Goal: Task Accomplishment & Management: Manage account settings

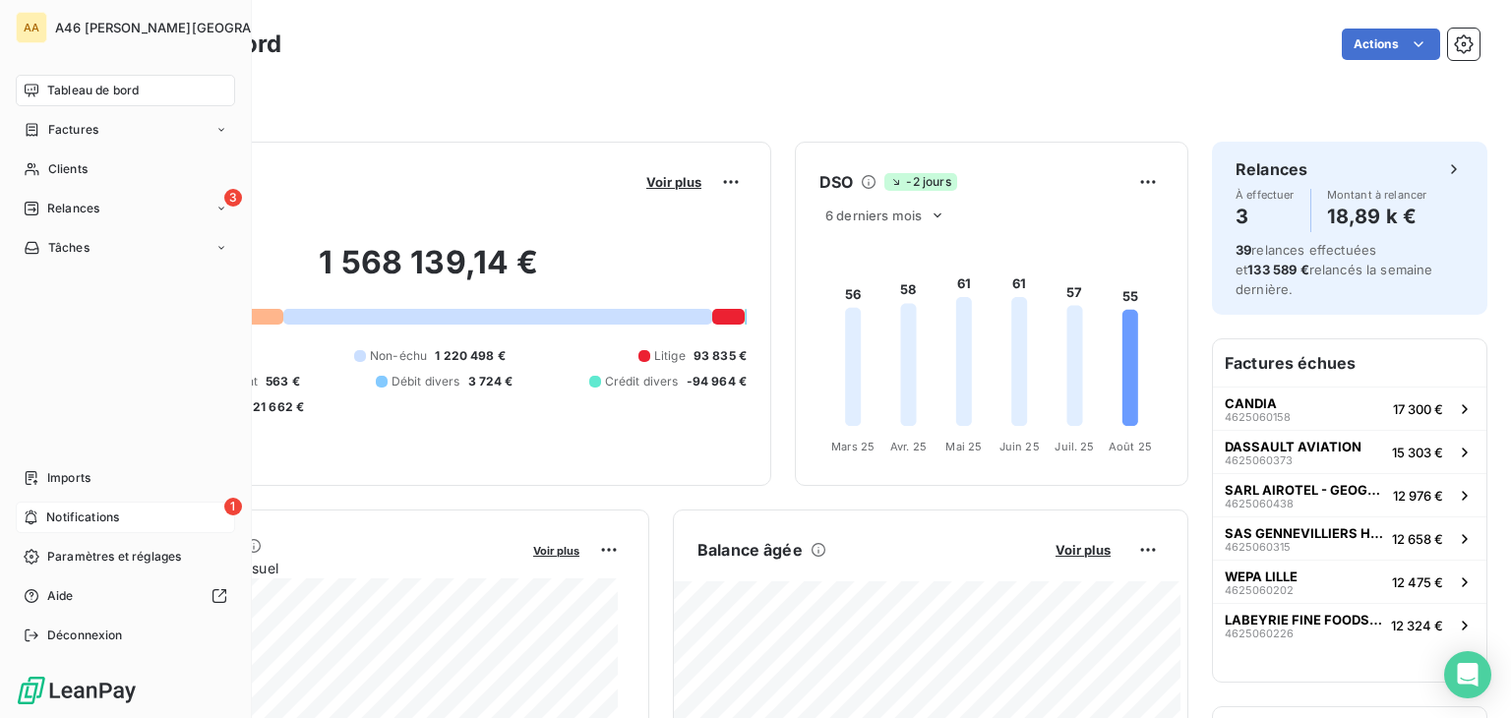
click at [72, 512] on span "Notifications" at bounding box center [82, 518] width 73 height 18
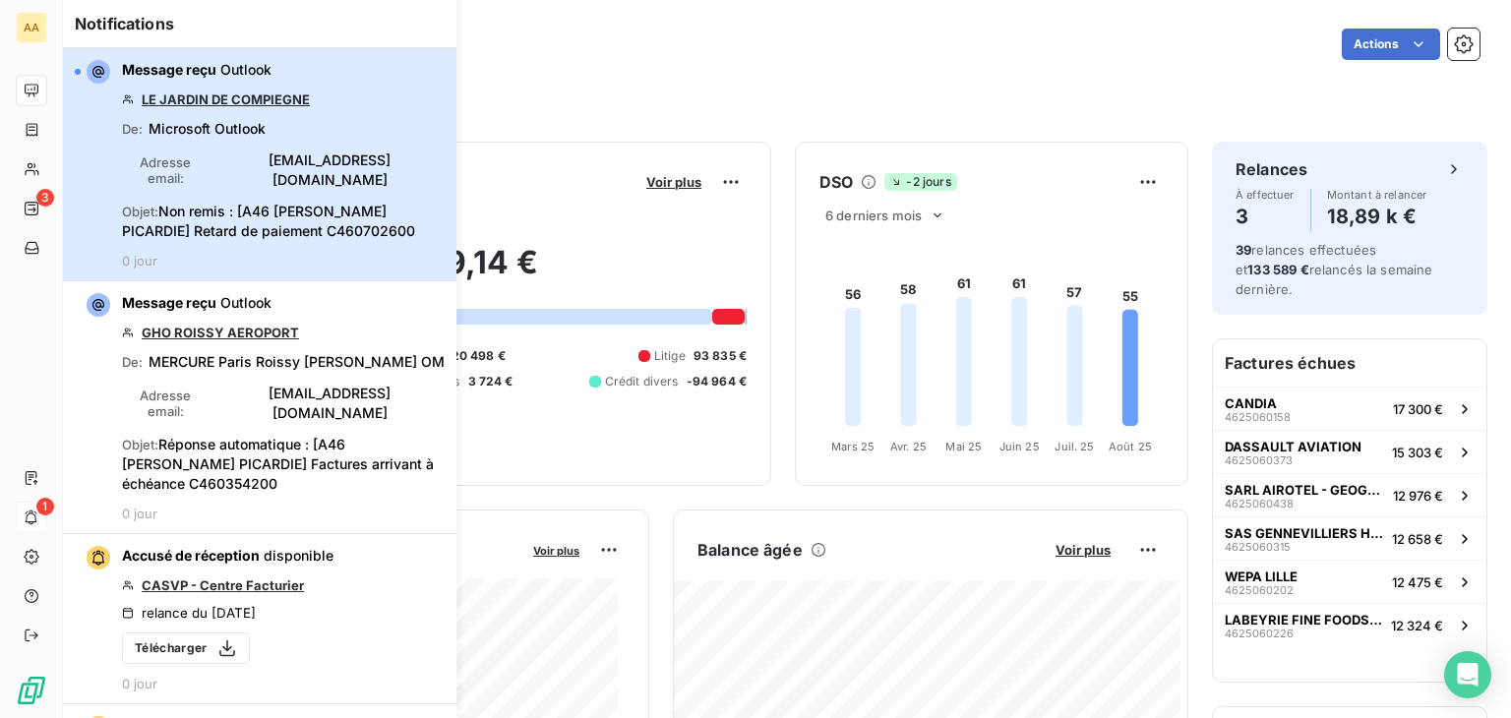
click at [335, 234] on div "Message reçu Outlook LE JARDIN DE COMPIEGNE De : Microsoft Outlook Adresse emai…" at bounding box center [283, 164] width 323 height 209
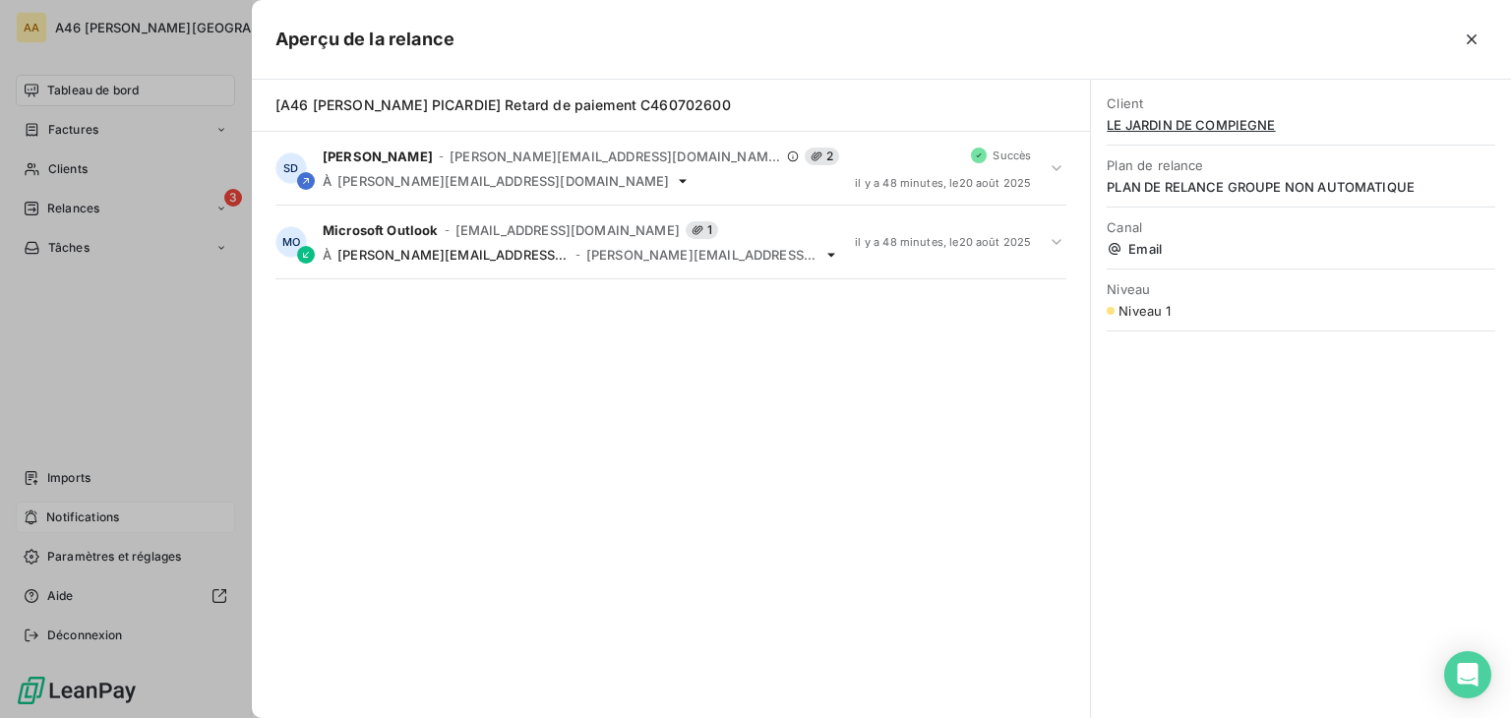
click at [170, 267] on div at bounding box center [755, 359] width 1511 height 718
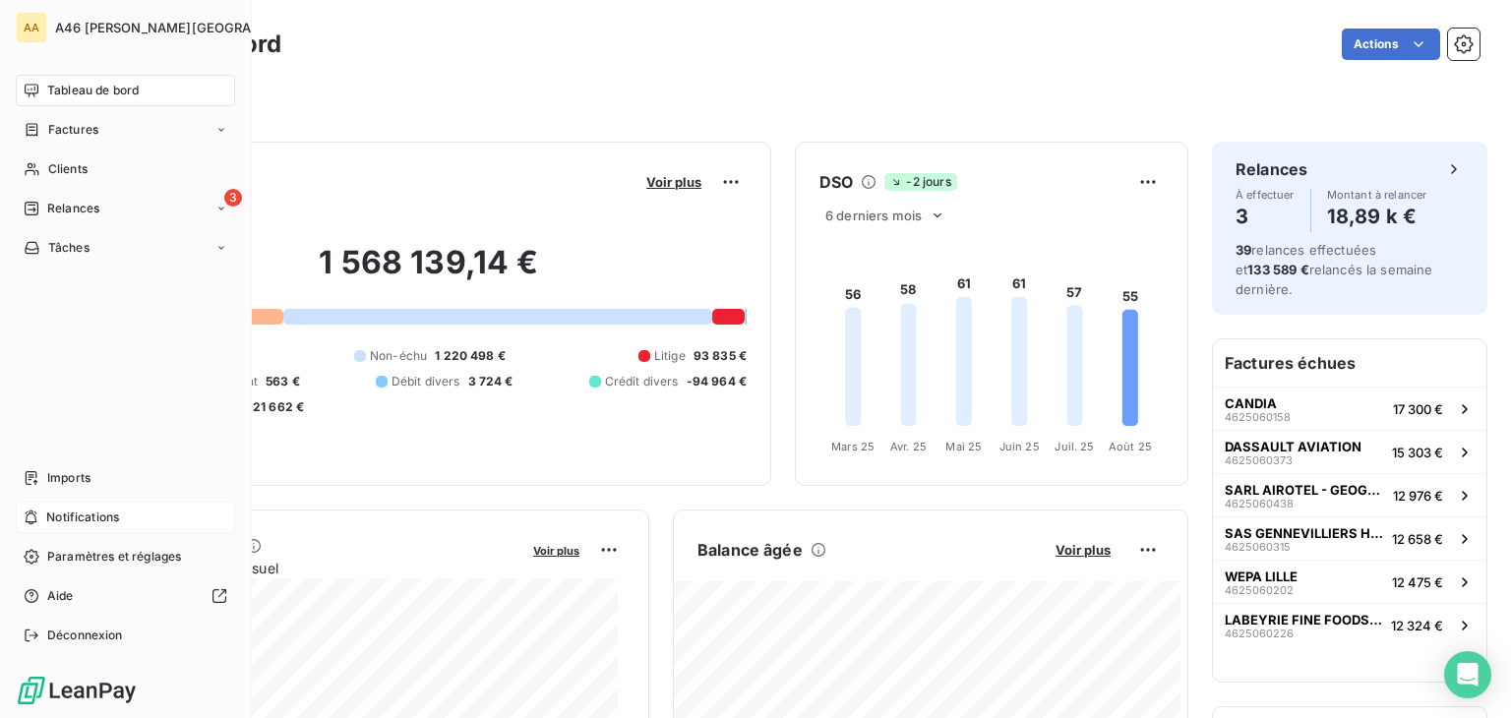
click at [149, 84] on div "Tableau de bord" at bounding box center [125, 90] width 219 height 31
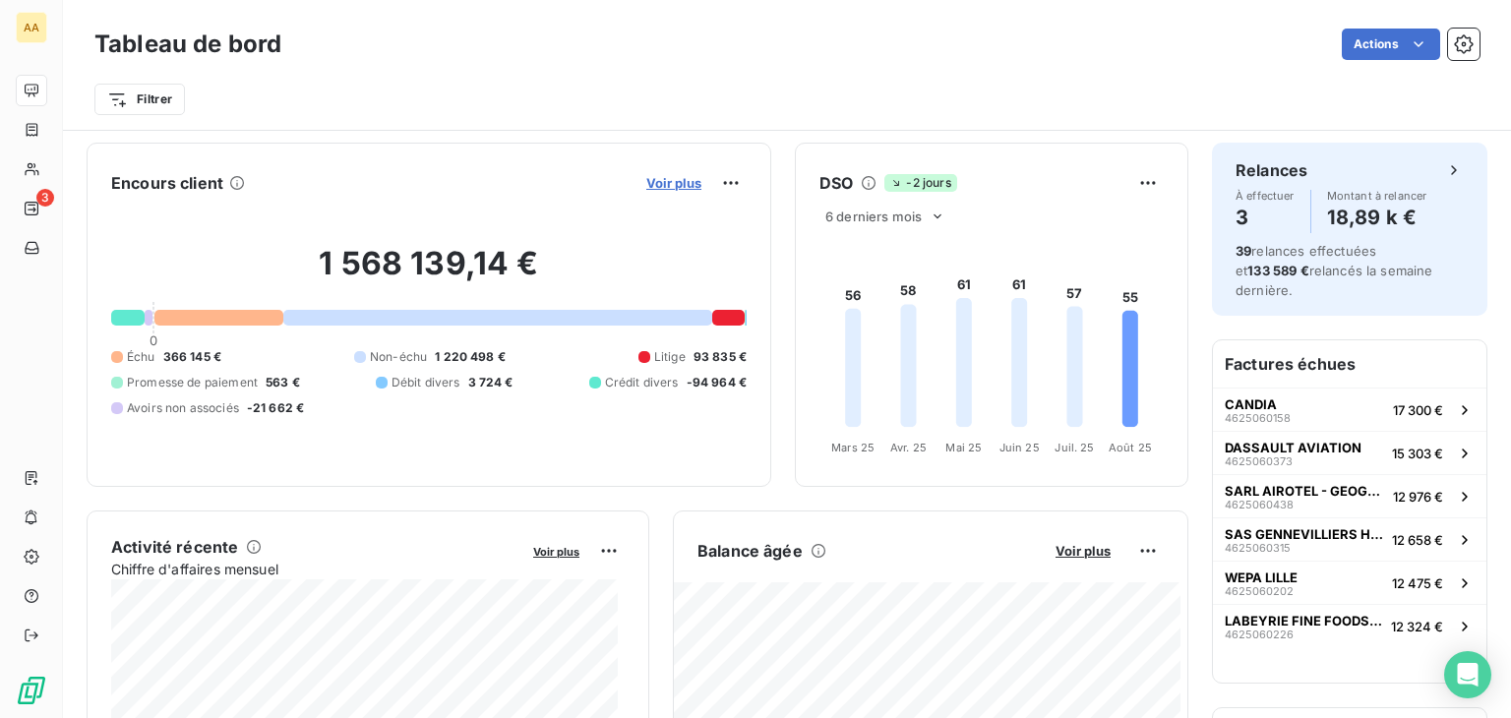
click at [663, 179] on span "Voir plus" at bounding box center [673, 183] width 55 height 16
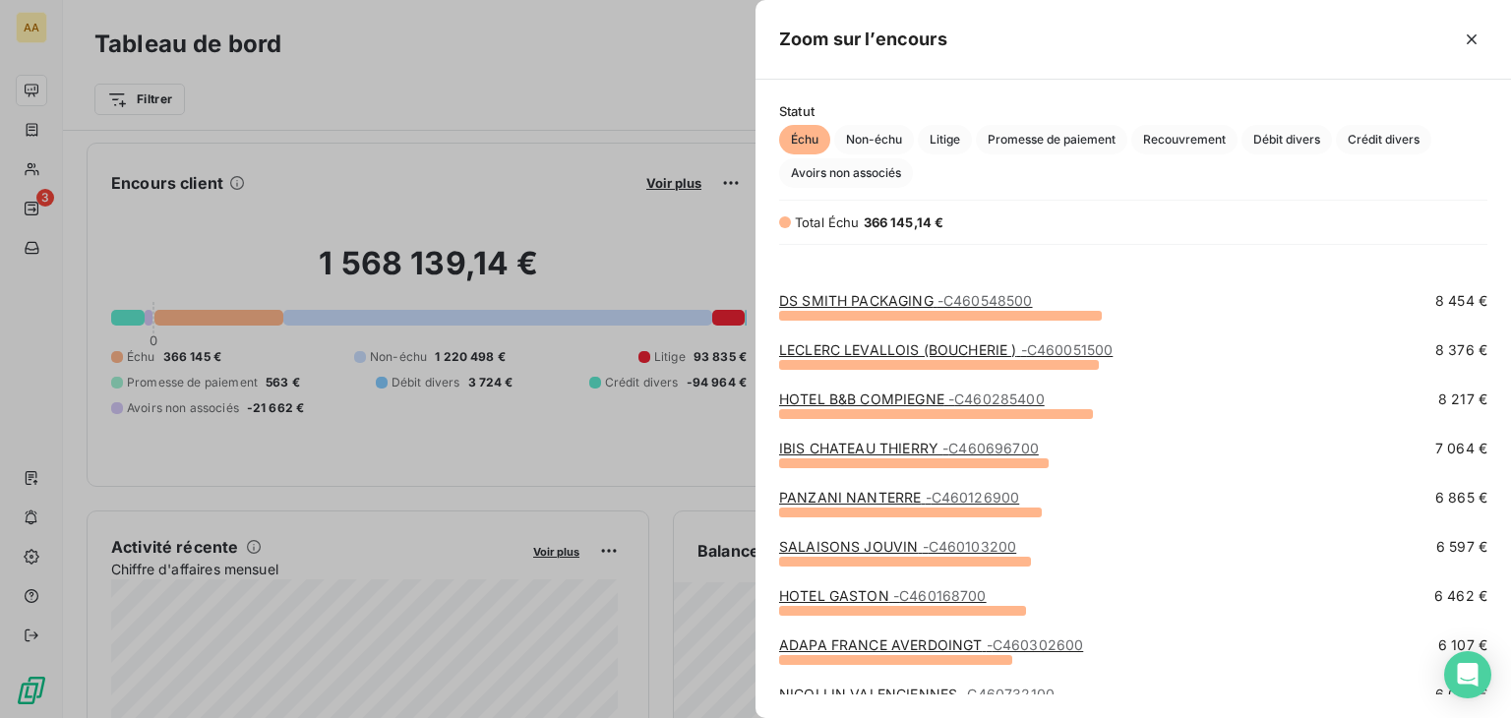
scroll to position [689, 0]
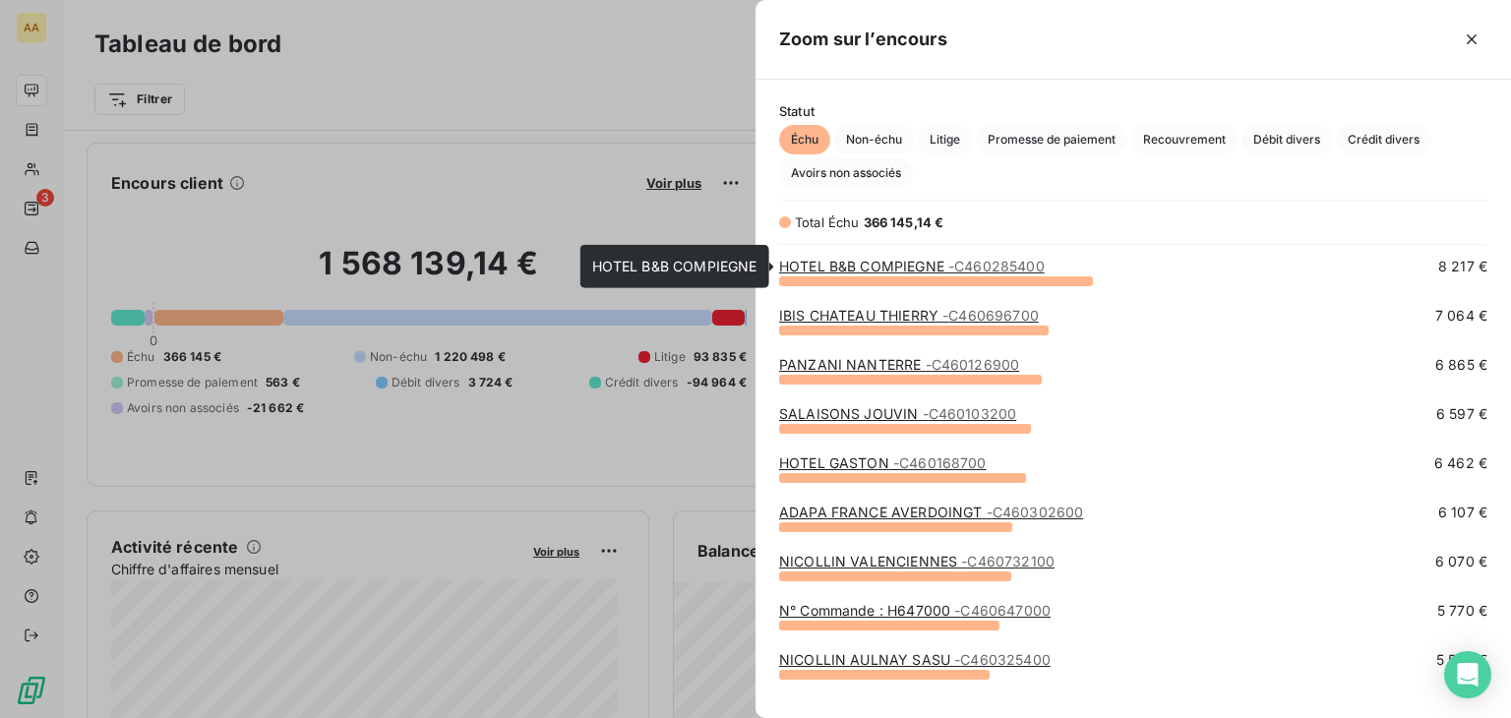
click at [849, 261] on link "HOTEL B&B COMPIEGNE - C460285400" at bounding box center [912, 266] width 266 height 17
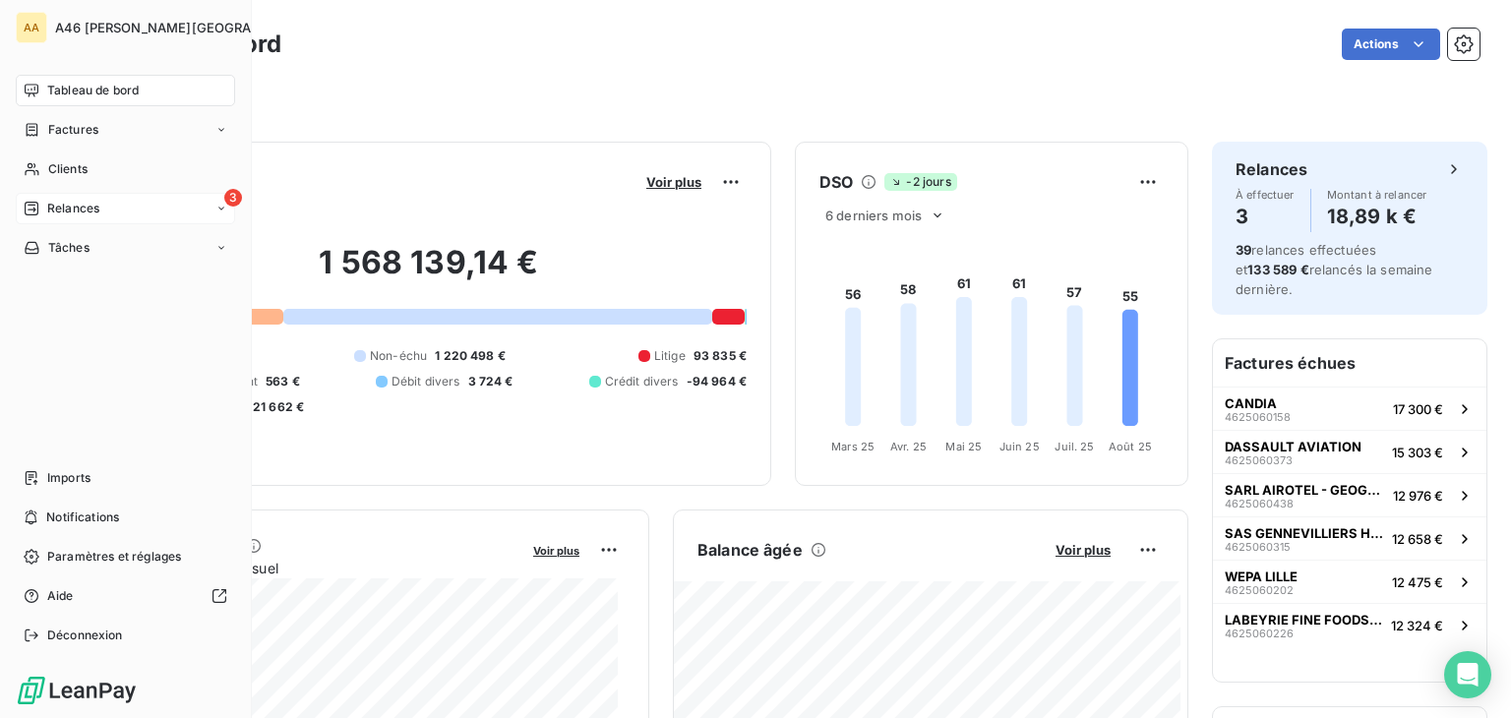
click at [78, 209] on span "Relances" at bounding box center [73, 209] width 52 height 18
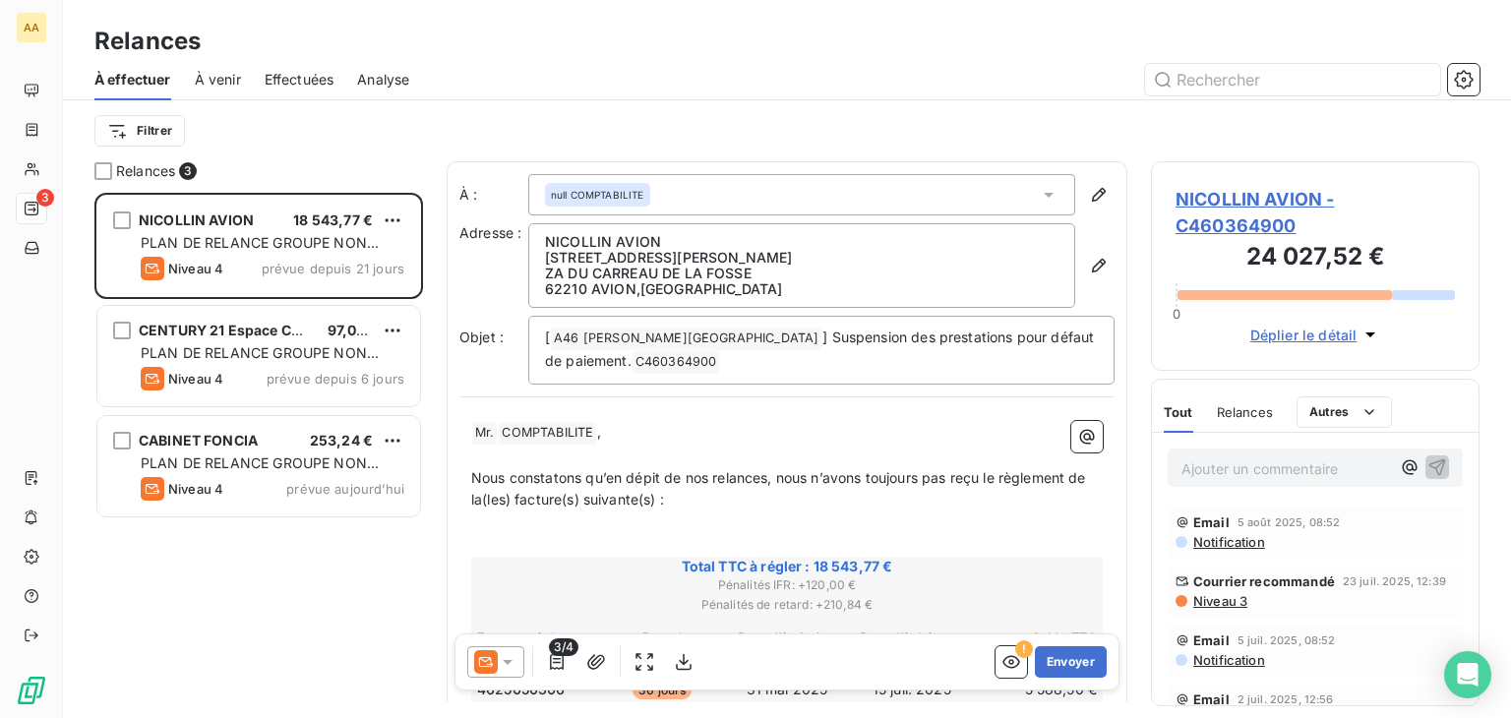
scroll to position [510, 313]
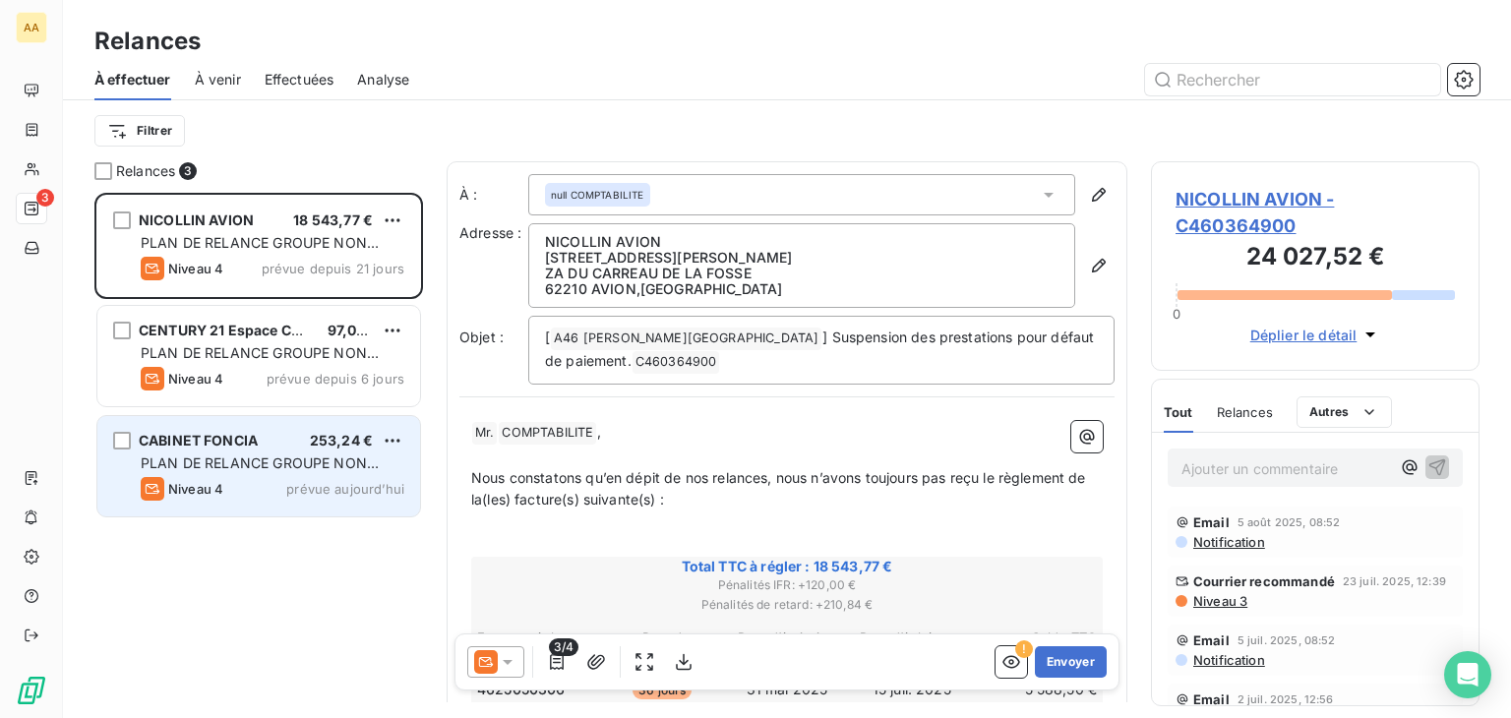
click at [281, 489] on div "Niveau 4 prévue aujourd’hui" at bounding box center [273, 489] width 264 height 24
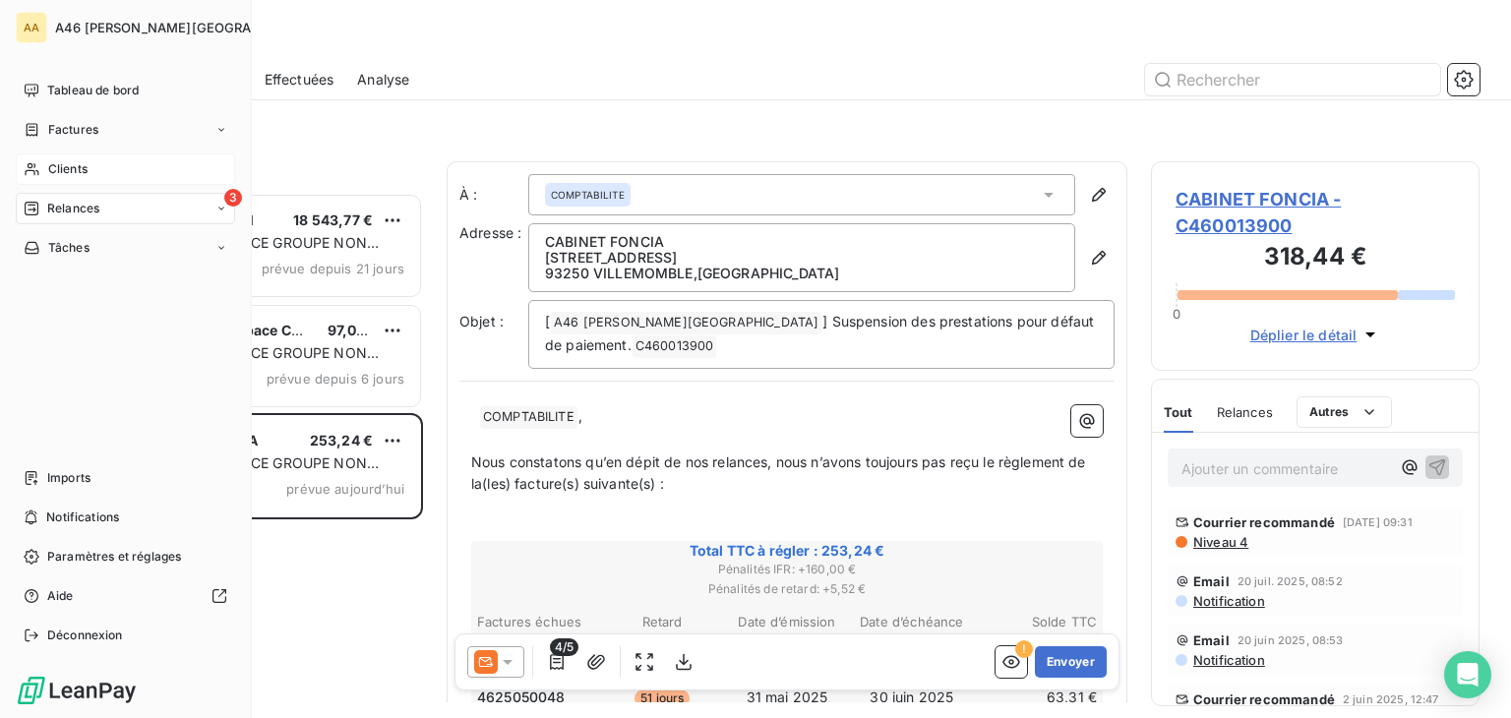
click at [74, 163] on span "Clients" at bounding box center [67, 169] width 39 height 18
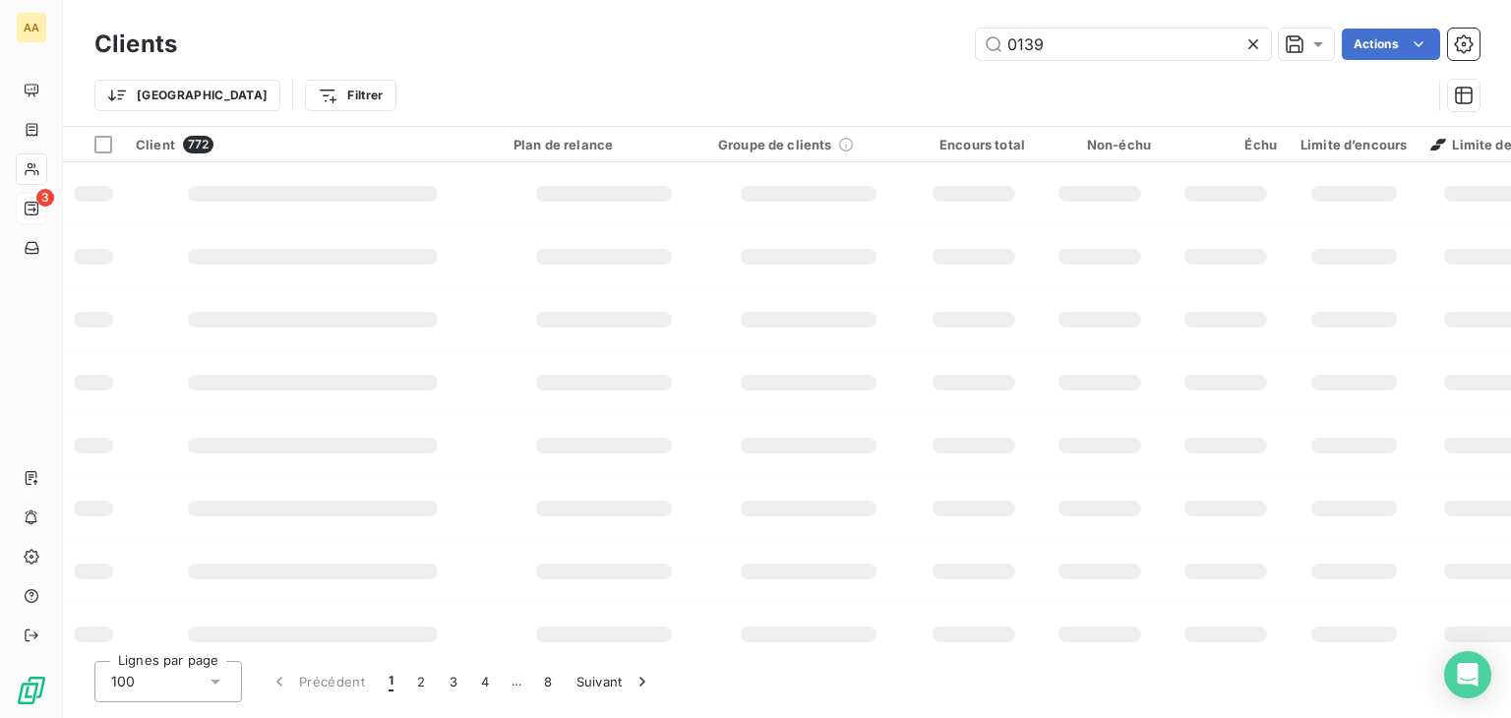
type input "0139"
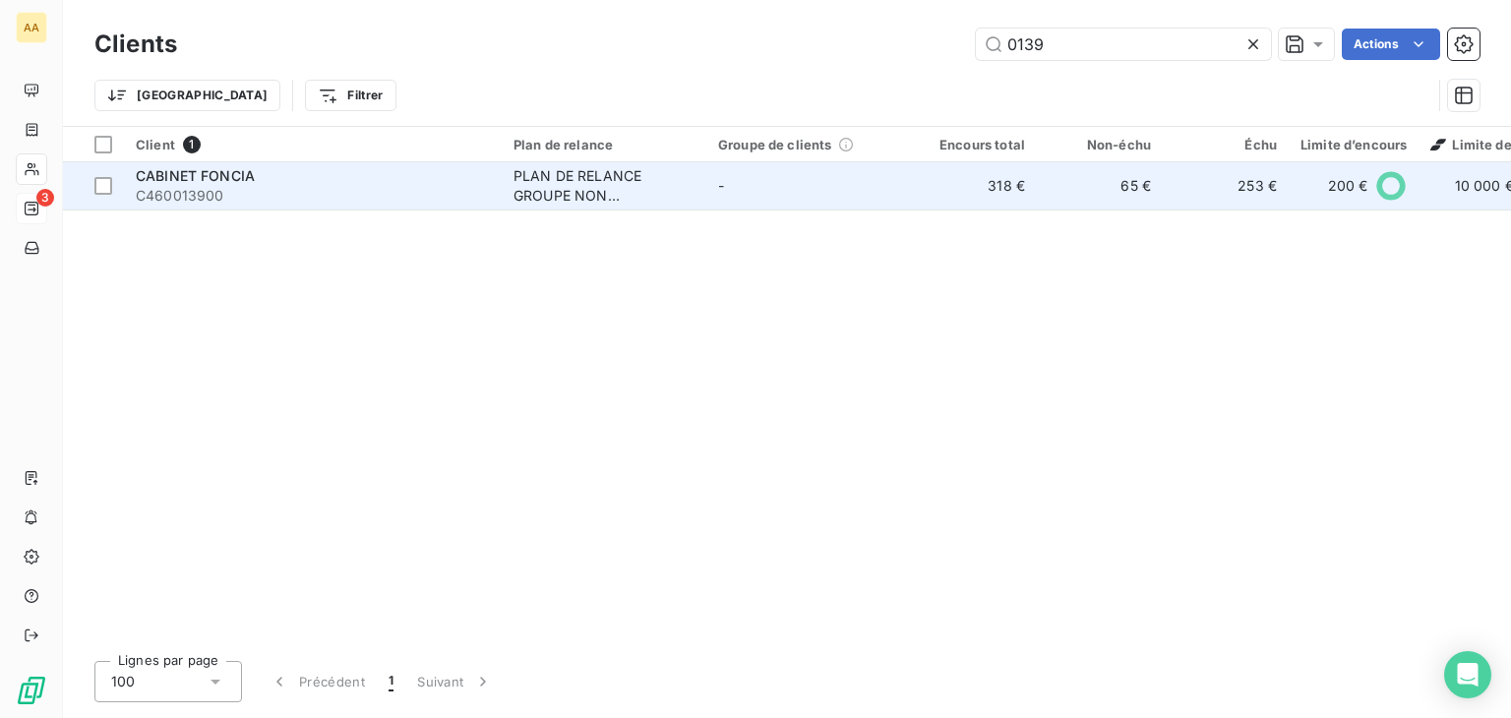
click at [233, 182] on span "CABINET FONCIA" at bounding box center [195, 175] width 119 height 17
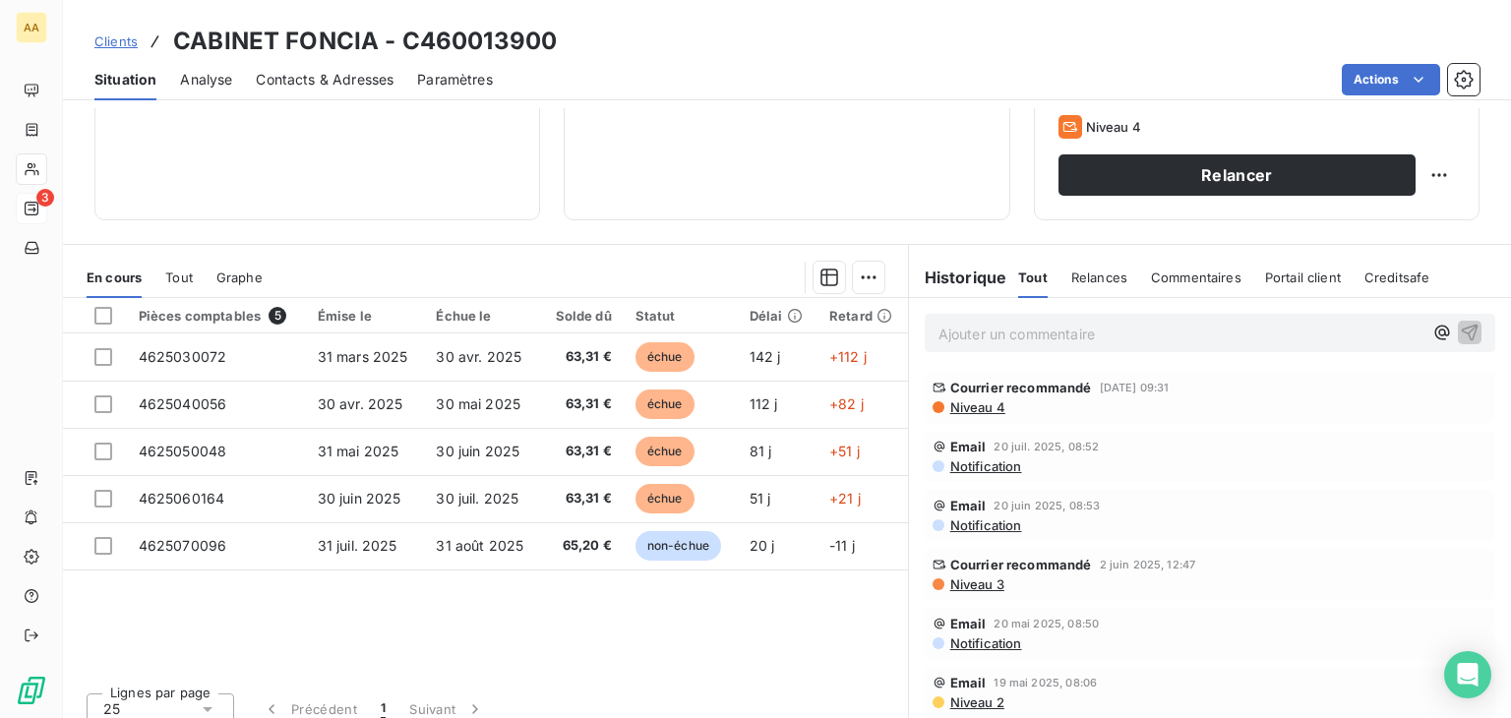
scroll to position [295, 0]
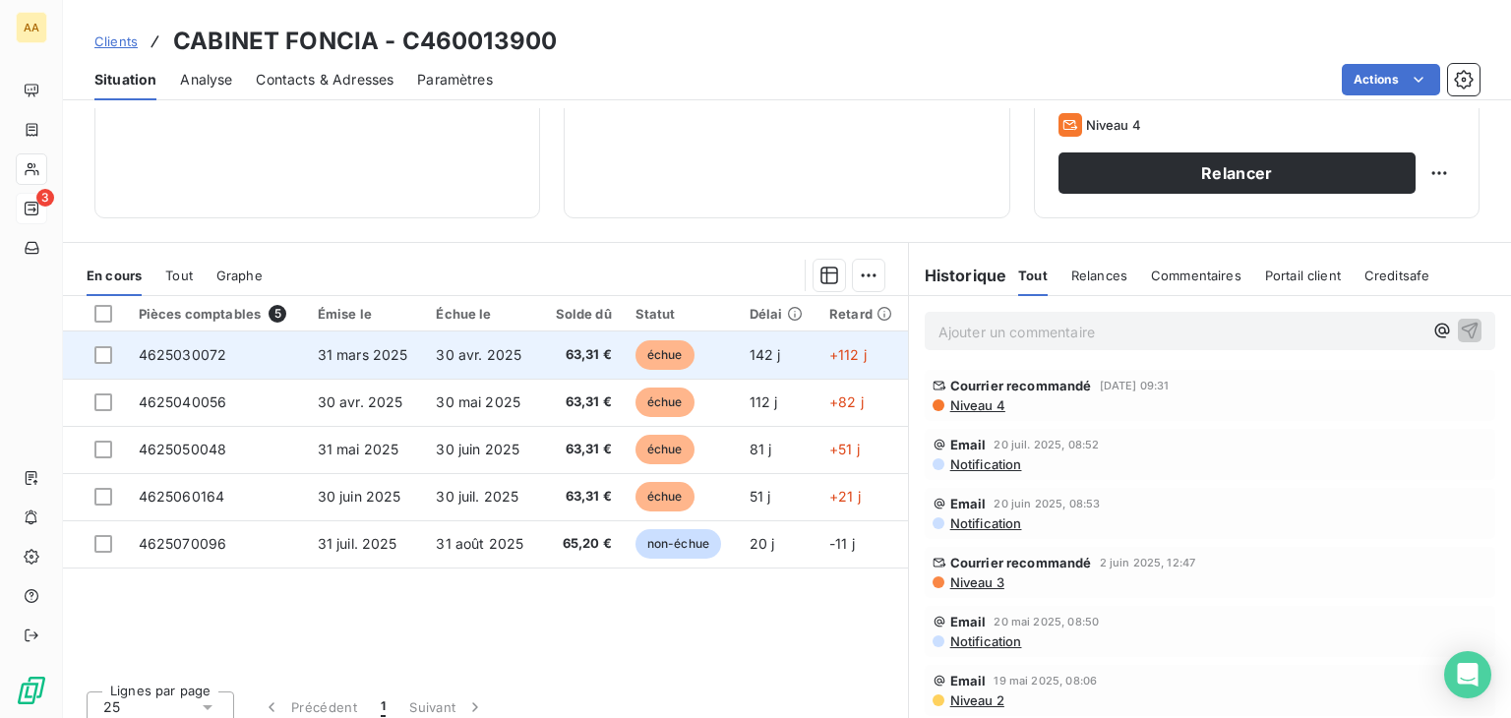
click at [194, 355] on span "4625030072" at bounding box center [183, 354] width 89 height 17
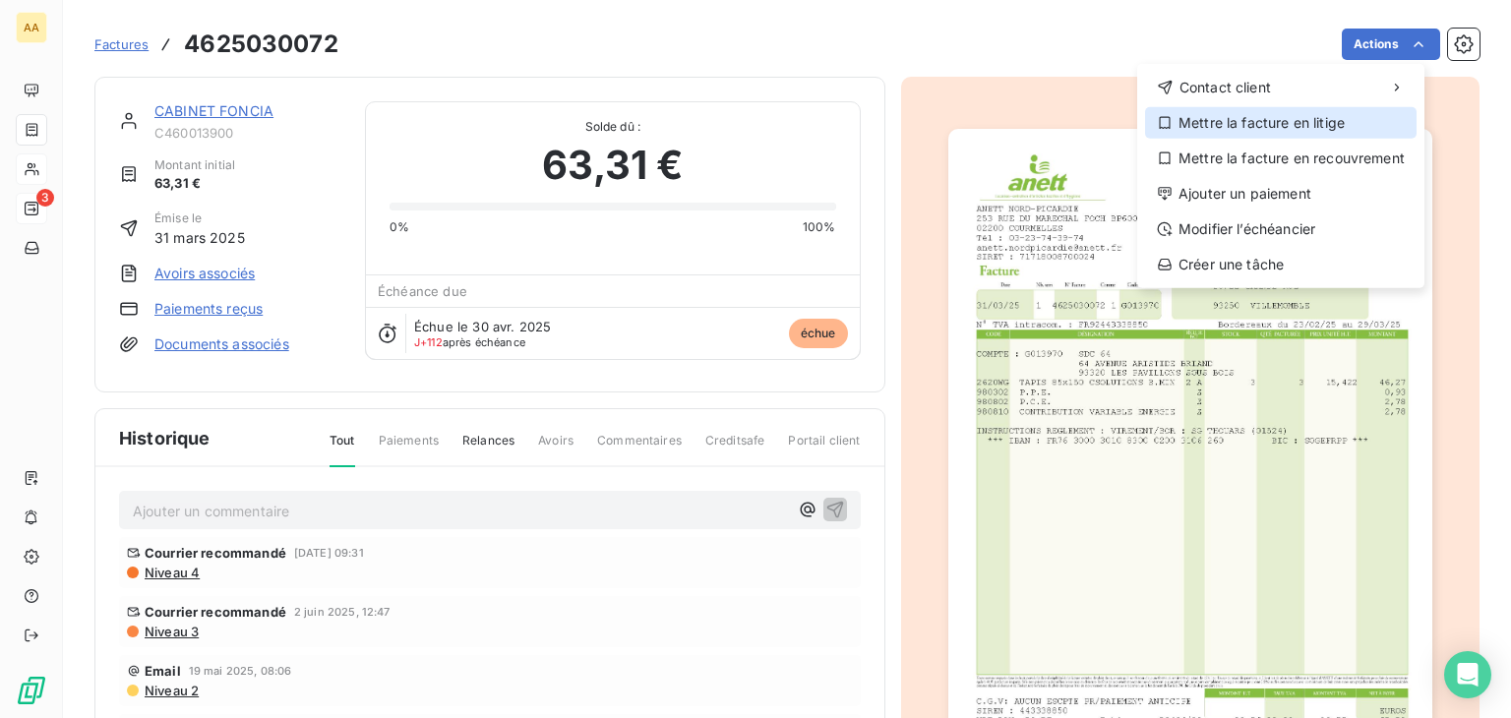
click at [1316, 107] on div "Mettre la facture en litige" at bounding box center [1281, 122] width 272 height 31
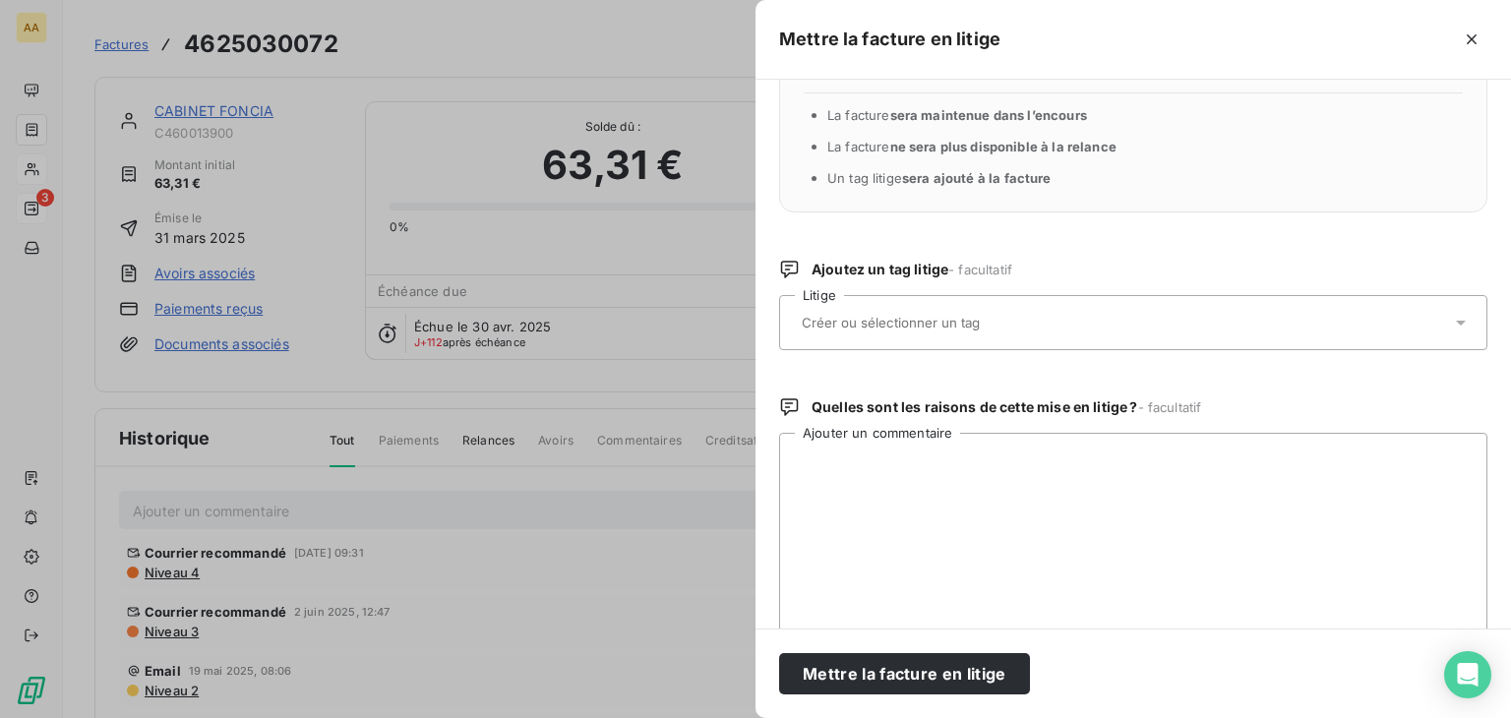
scroll to position [98, 0]
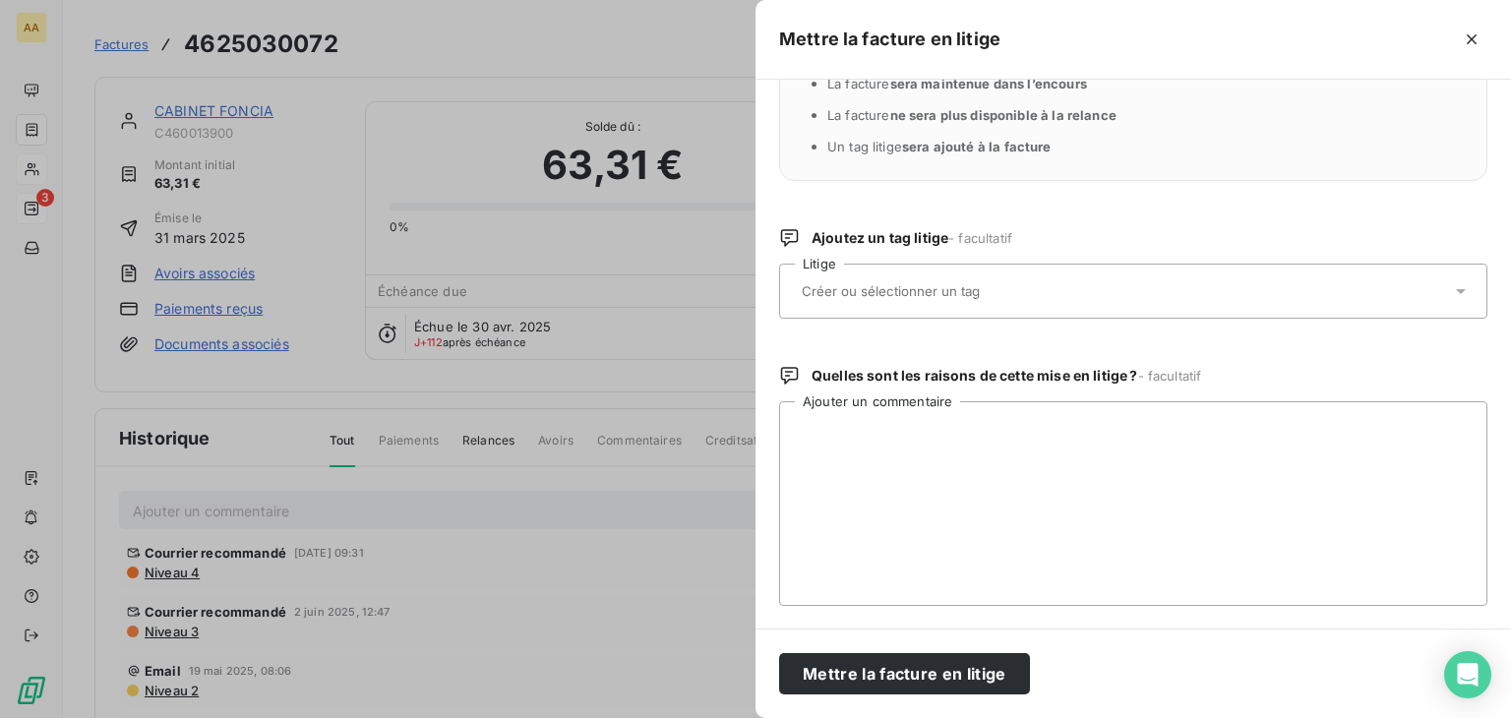
click at [1089, 302] on div at bounding box center [1123, 291] width 655 height 41
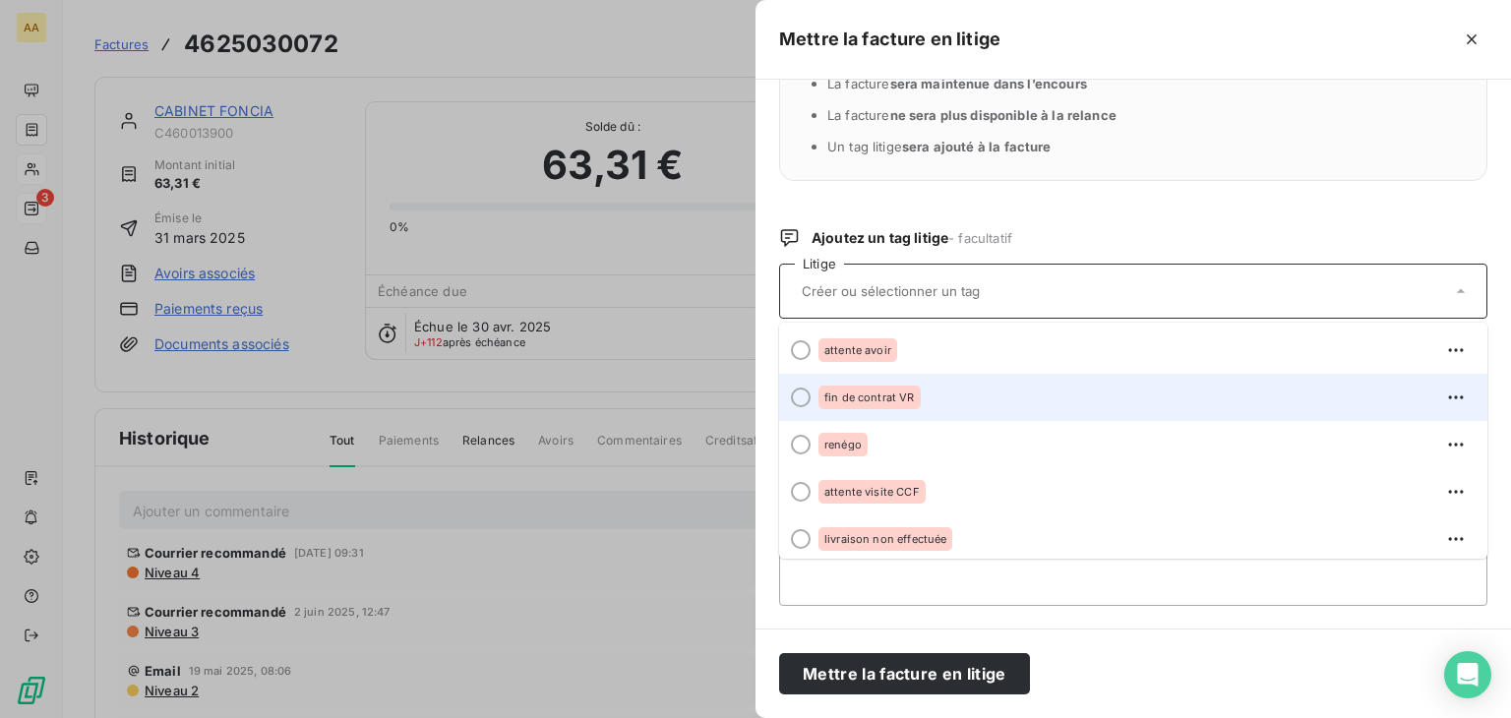
scroll to position [291, 0]
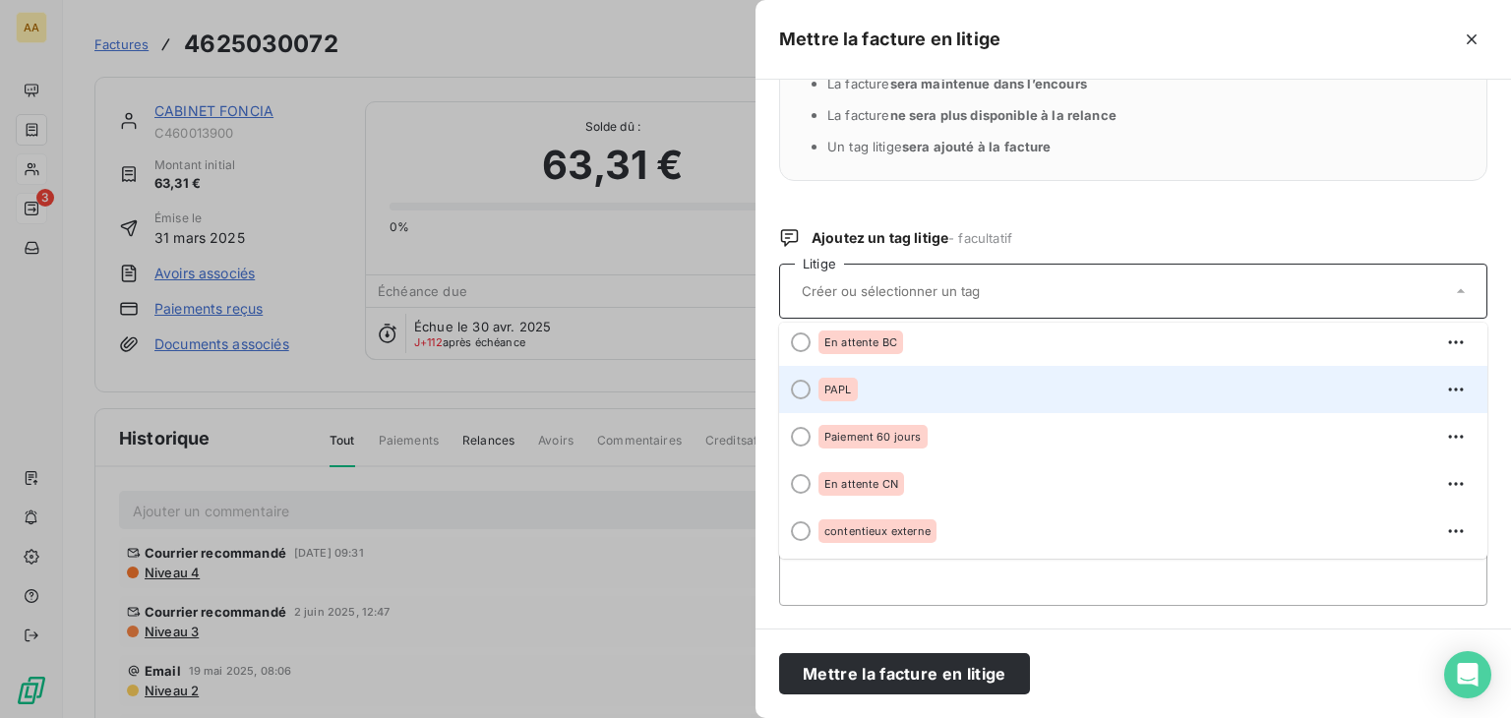
click at [866, 390] on div "PAPL" at bounding box center [1145, 389] width 653 height 31
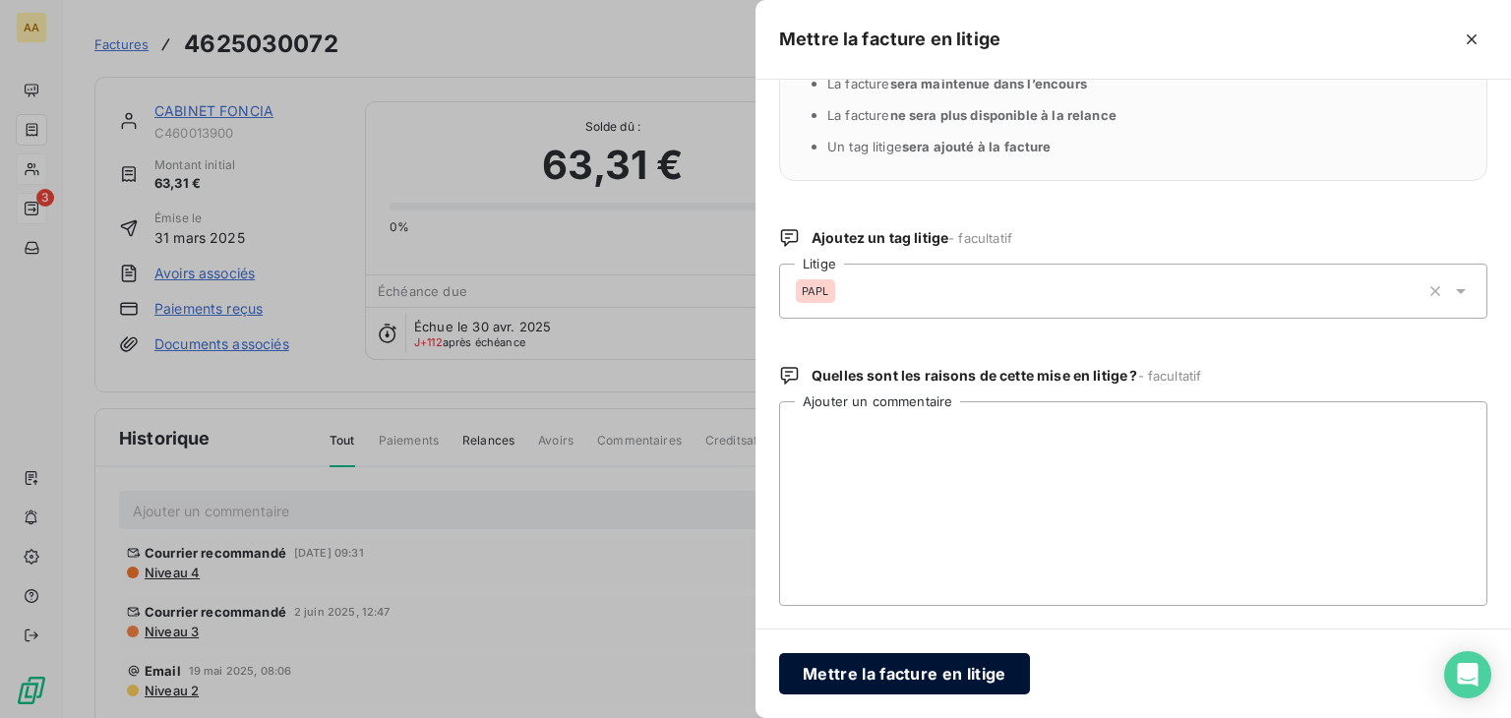
click at [909, 676] on button "Mettre la facture en litige" at bounding box center [904, 673] width 251 height 41
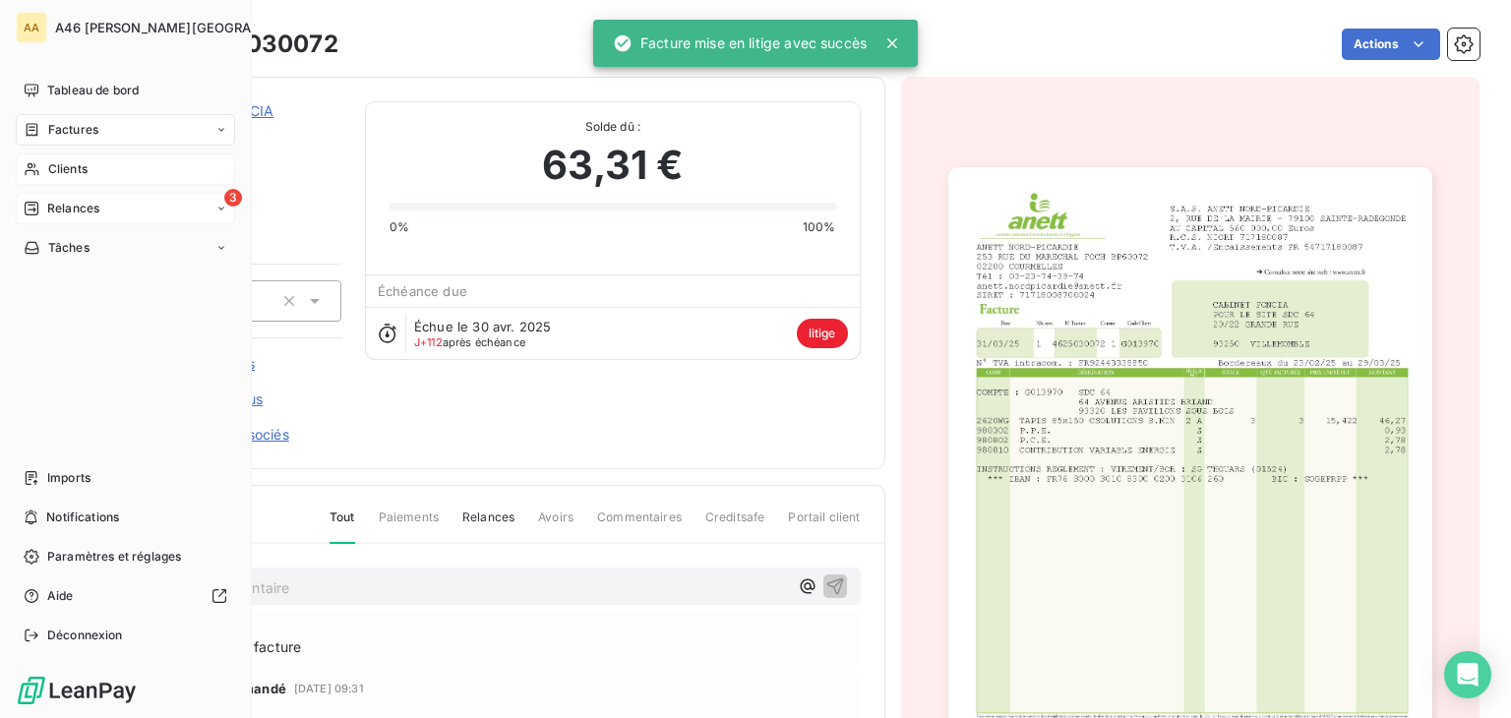
click at [56, 170] on span "Clients" at bounding box center [67, 169] width 39 height 18
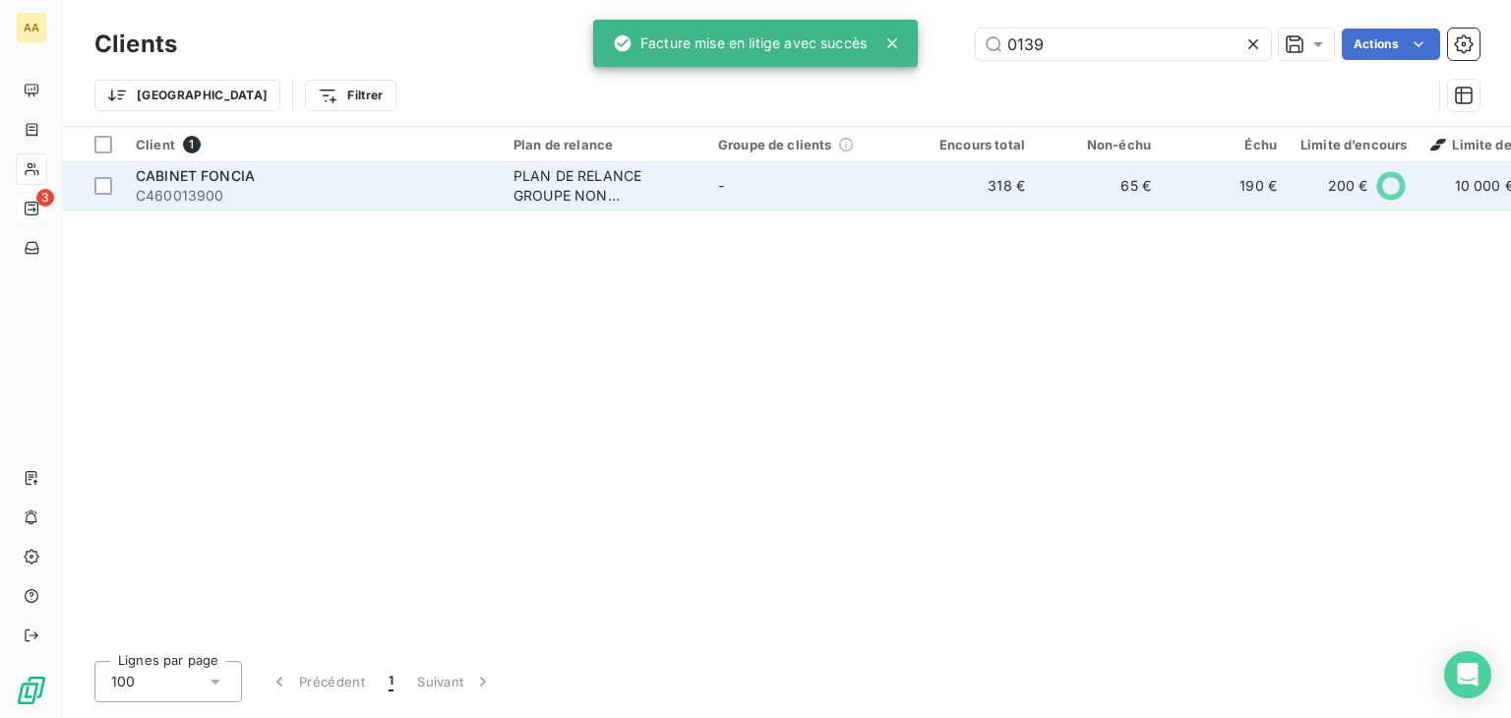
click at [336, 192] on span "C460013900" at bounding box center [313, 196] width 354 height 20
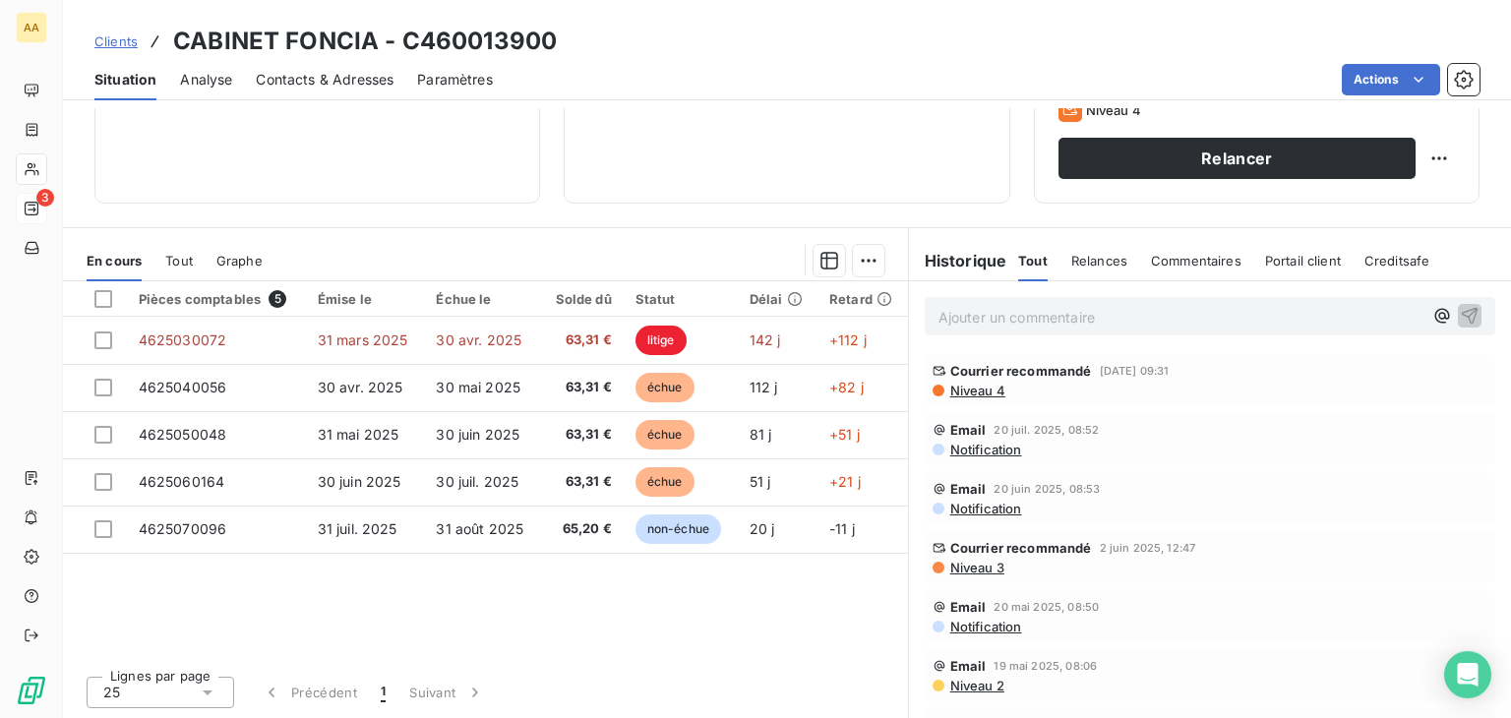
scroll to position [311, 0]
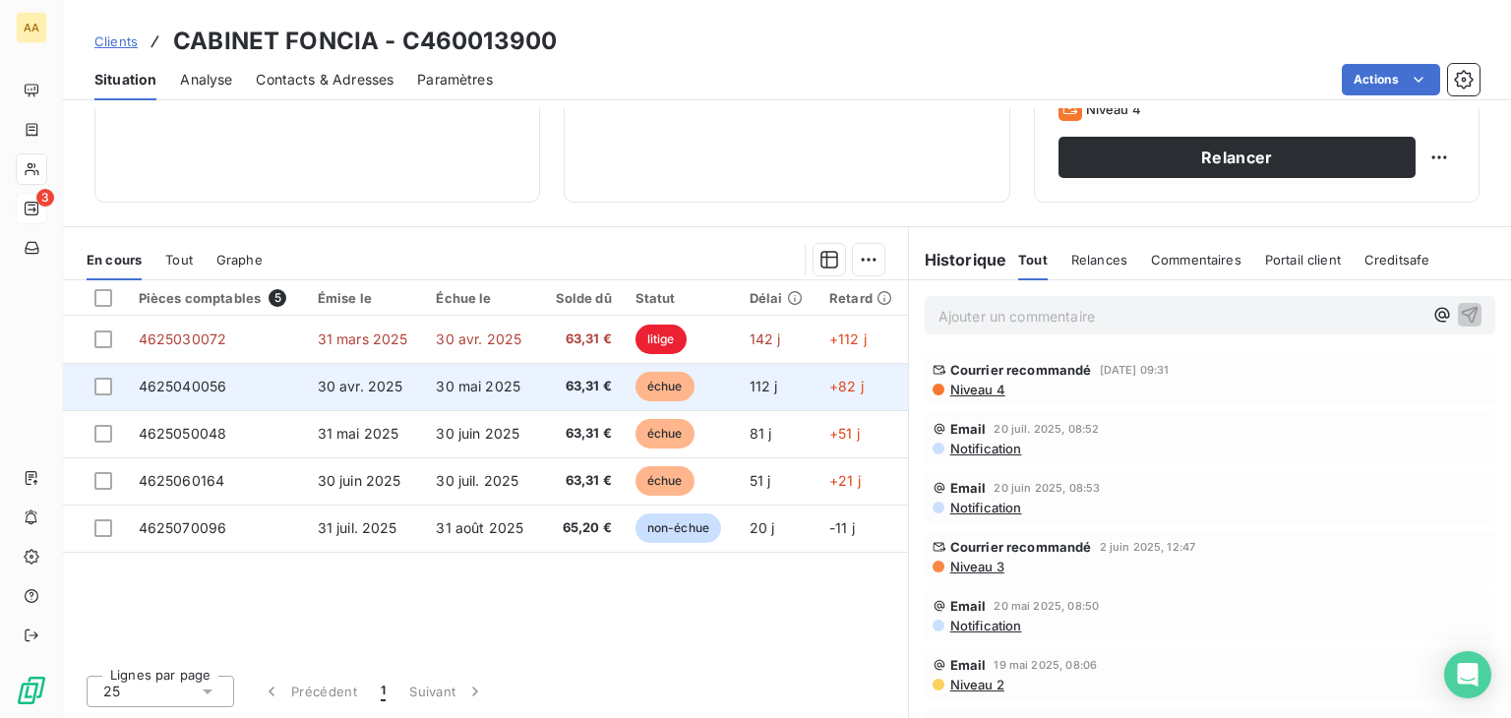
click at [404, 386] on td "30 avr. 2025" at bounding box center [365, 386] width 119 height 47
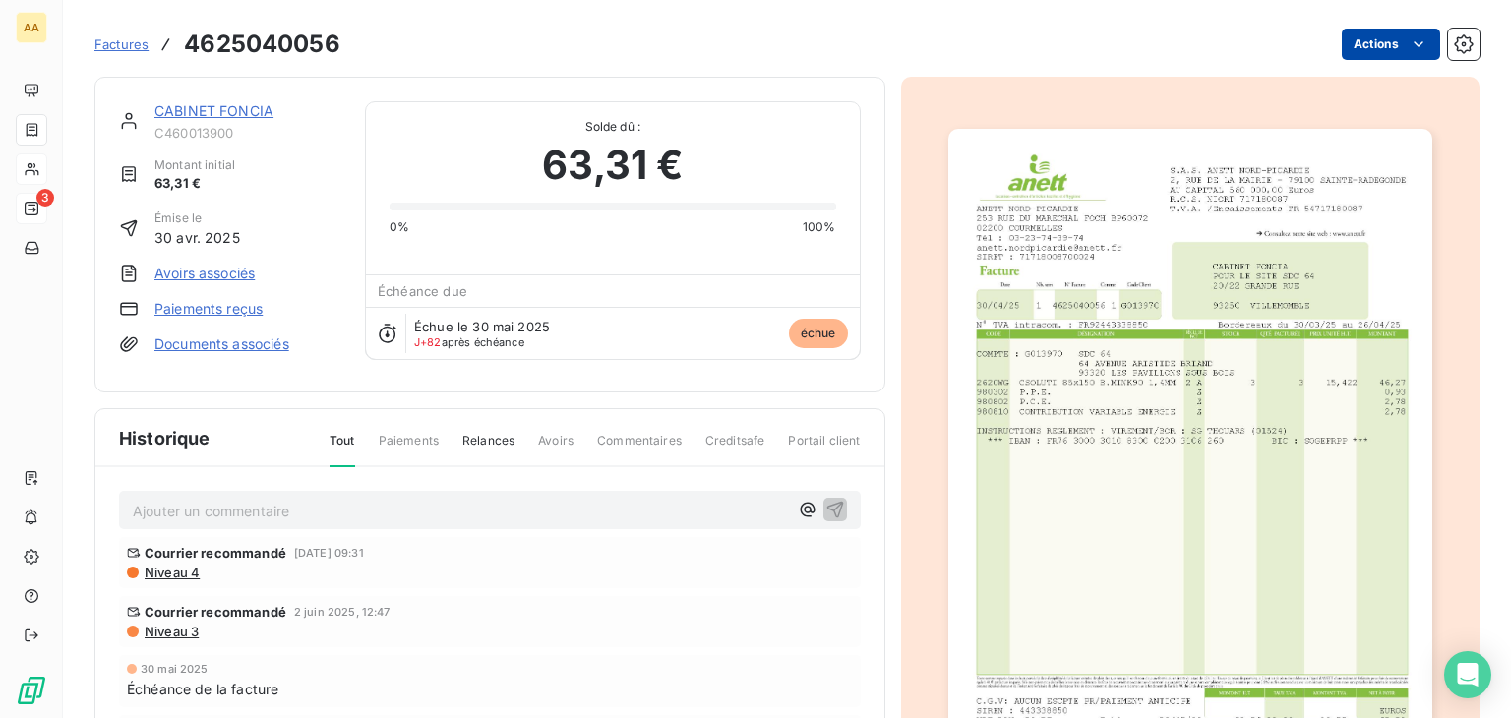
click at [1389, 40] on html "AA 3 Factures 4625040056 Actions CABINET FONCIA C460013900 Montant initial 63,3…" at bounding box center [755, 359] width 1511 height 718
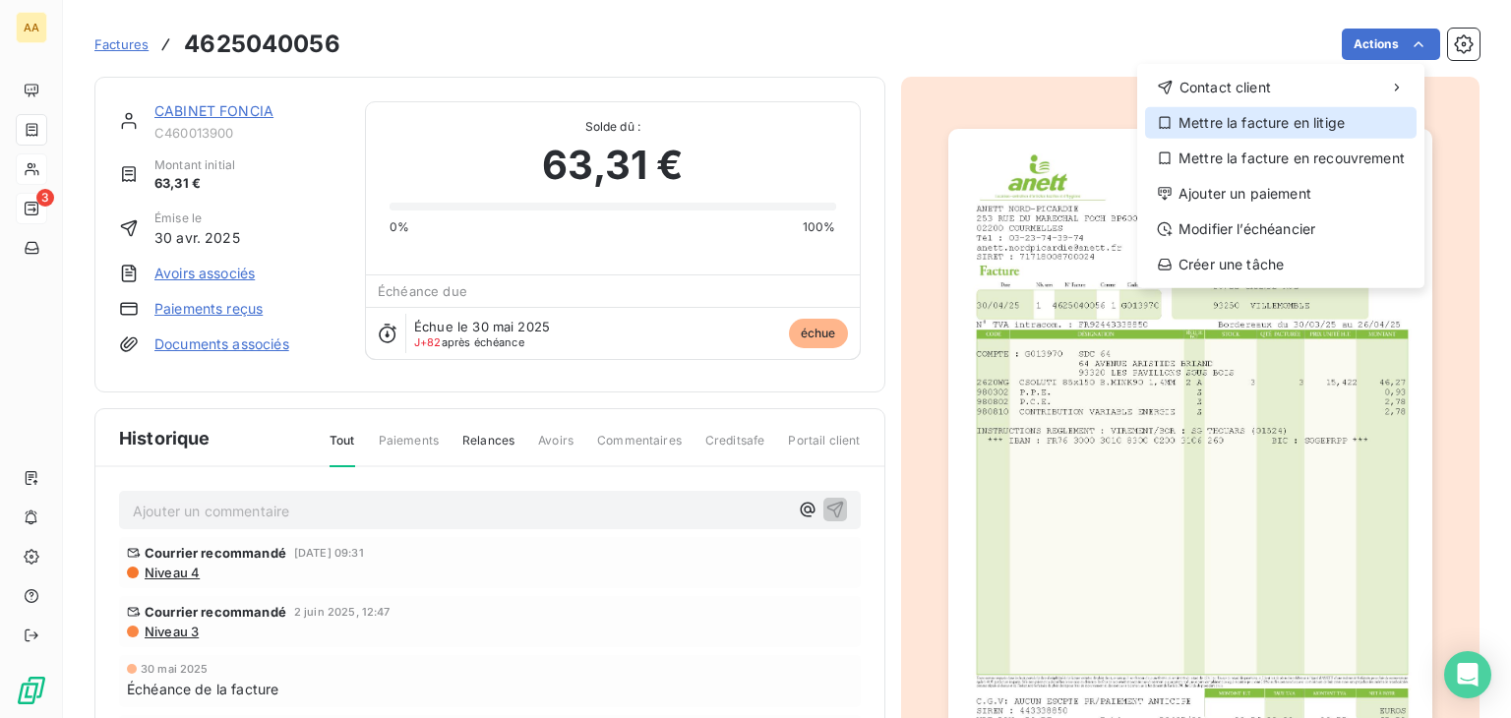
click at [1316, 119] on div "Mettre la facture en litige" at bounding box center [1281, 122] width 272 height 31
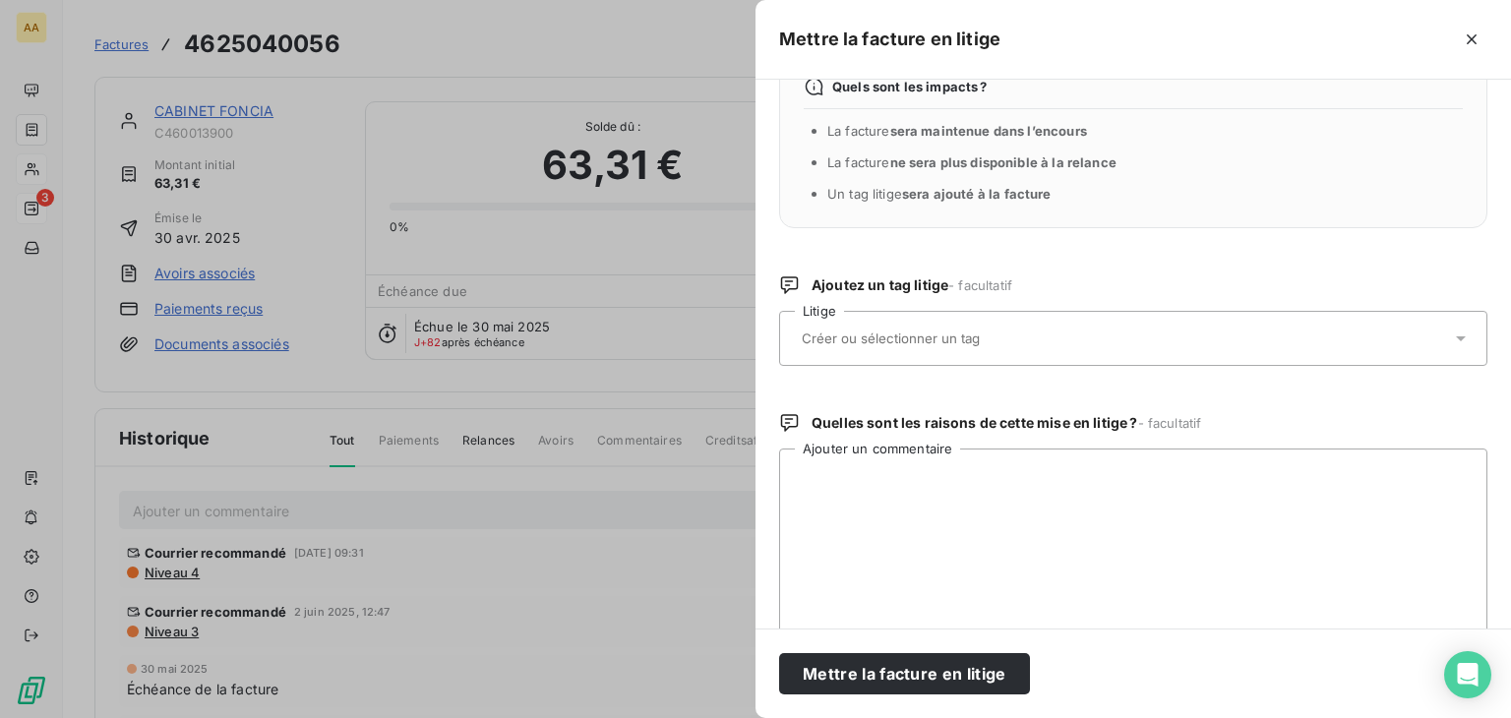
scroll to position [98, 0]
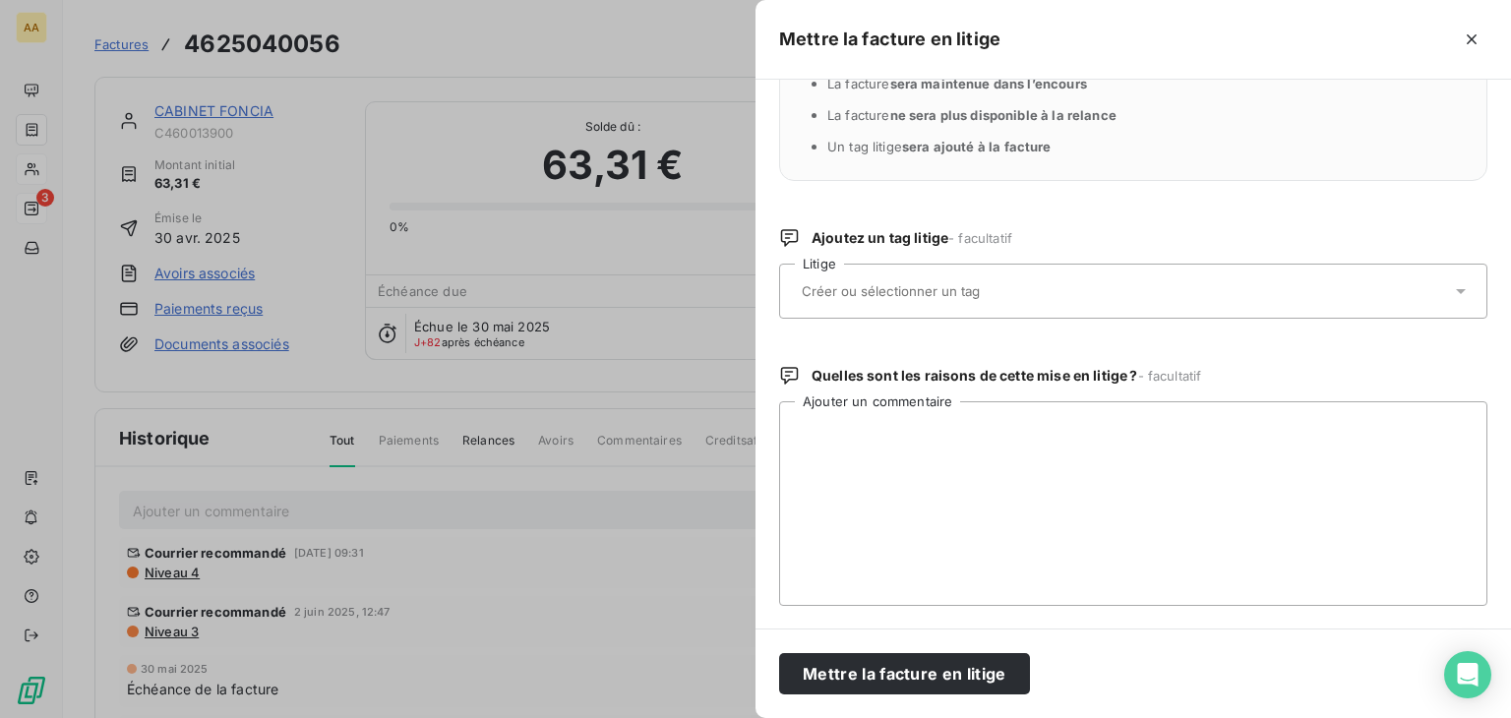
click at [1051, 284] on div at bounding box center [1123, 291] width 655 height 41
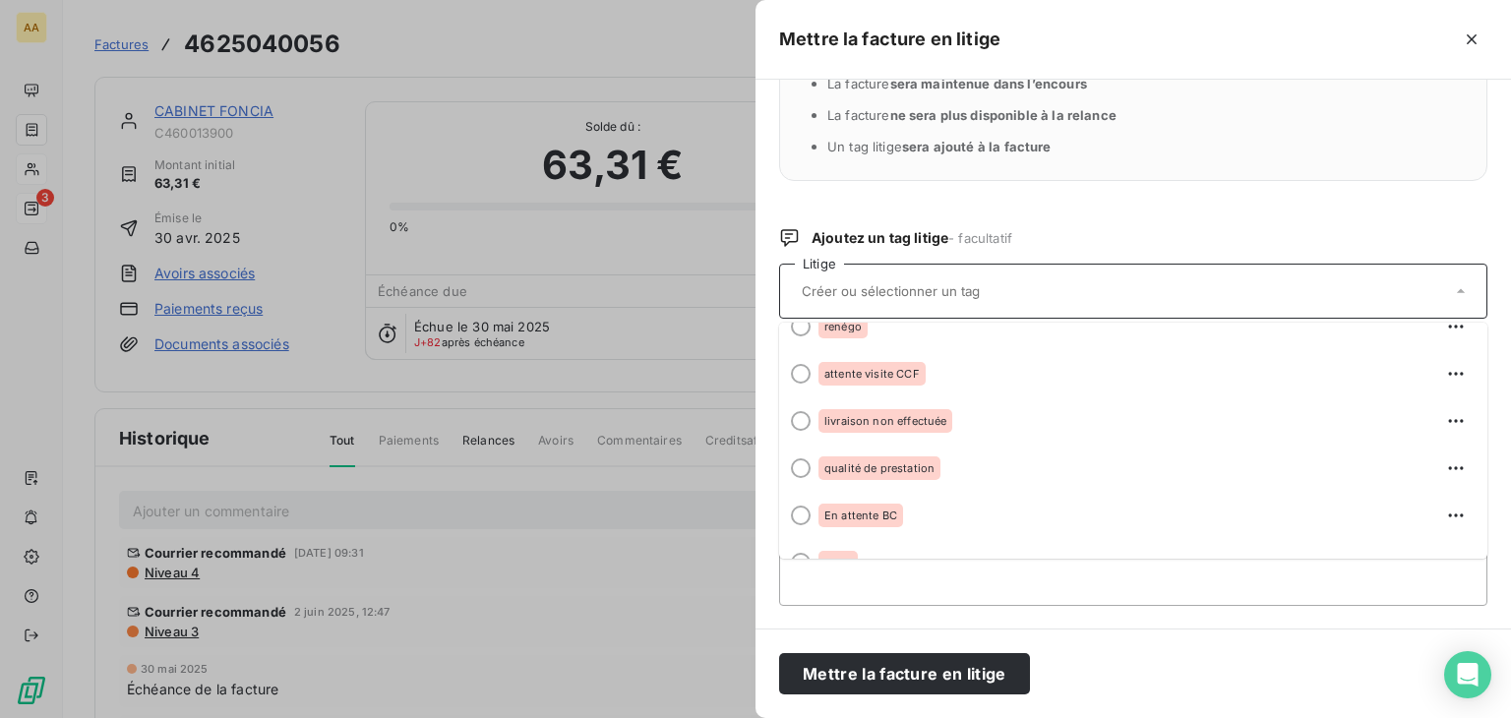
scroll to position [291, 0]
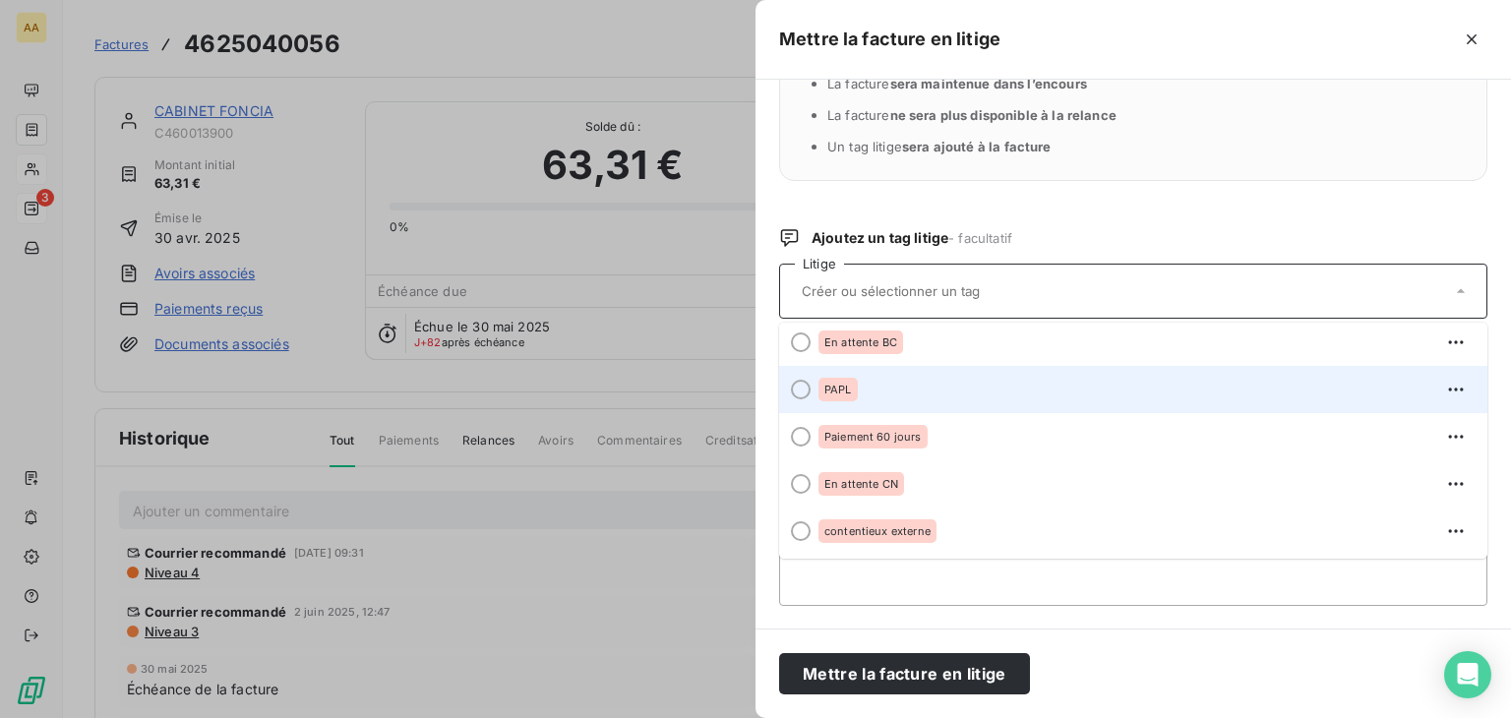
click at [846, 388] on span "PAPL" at bounding box center [839, 390] width 28 height 12
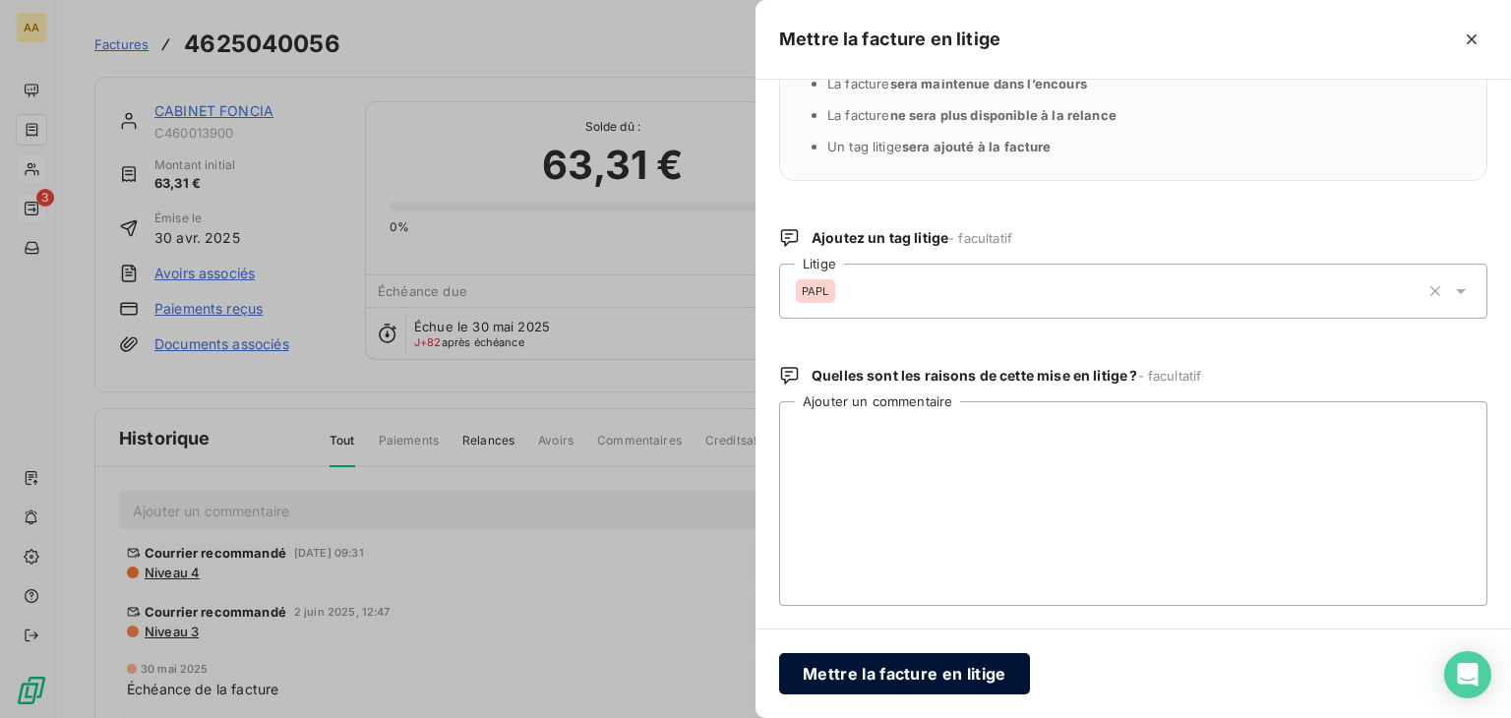
click at [889, 672] on button "Mettre la facture en litige" at bounding box center [904, 673] width 251 height 41
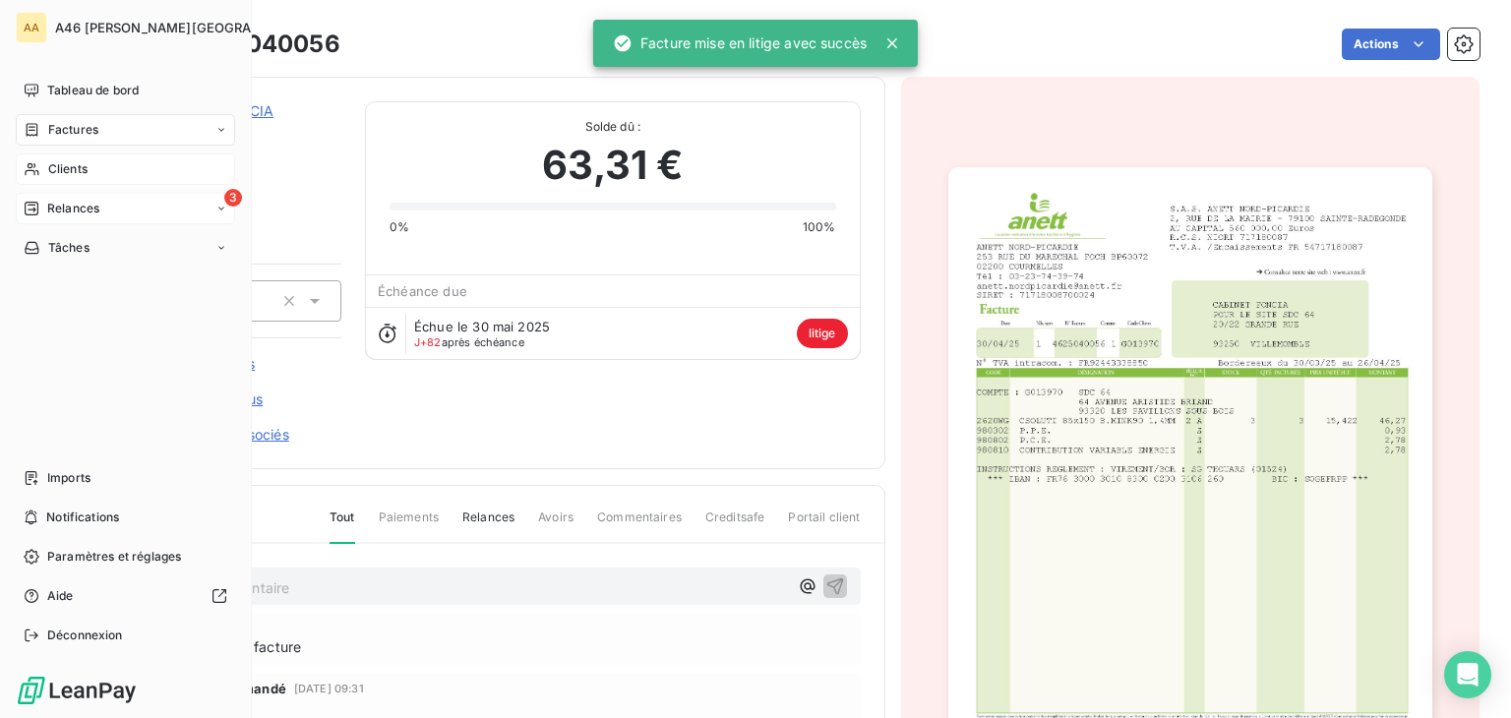
click at [52, 170] on span "Clients" at bounding box center [67, 169] width 39 height 18
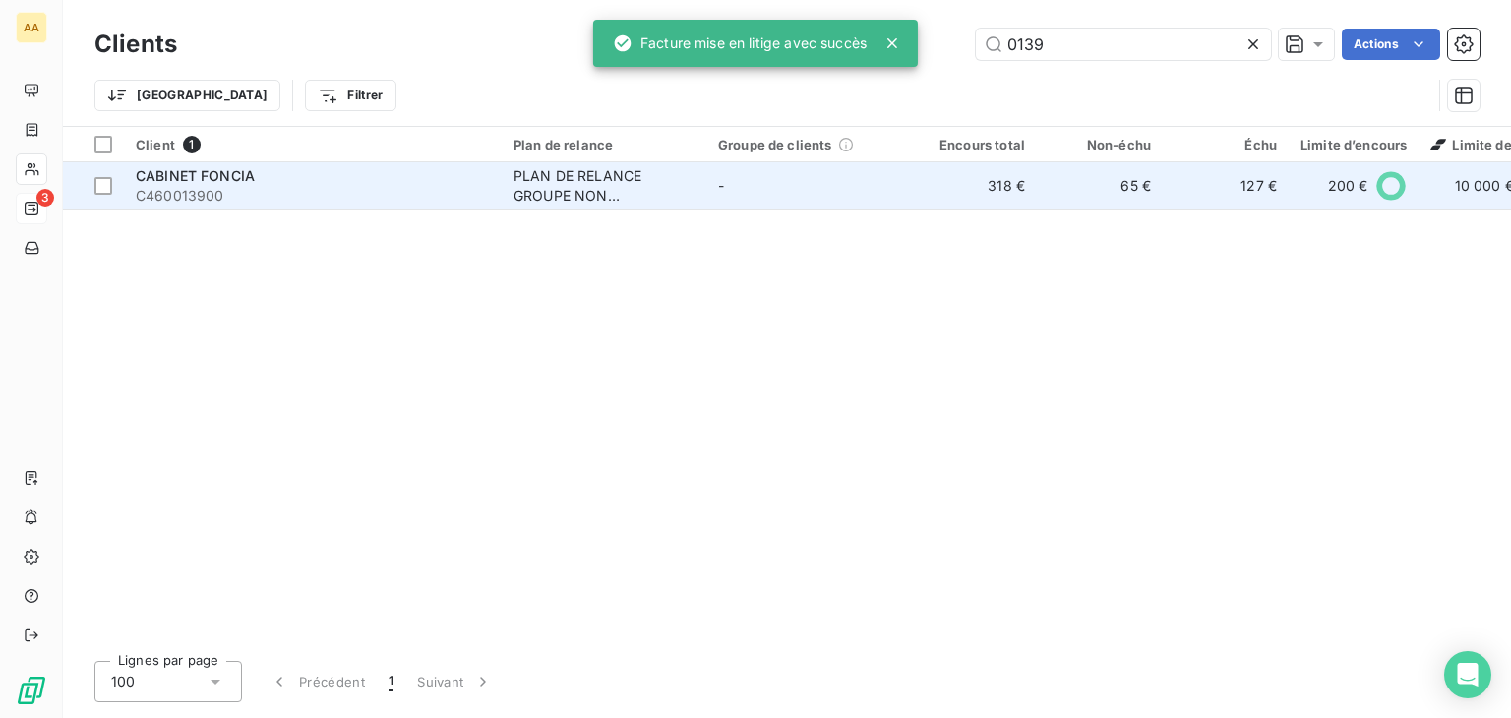
click at [348, 186] on span "C460013900" at bounding box center [313, 196] width 354 height 20
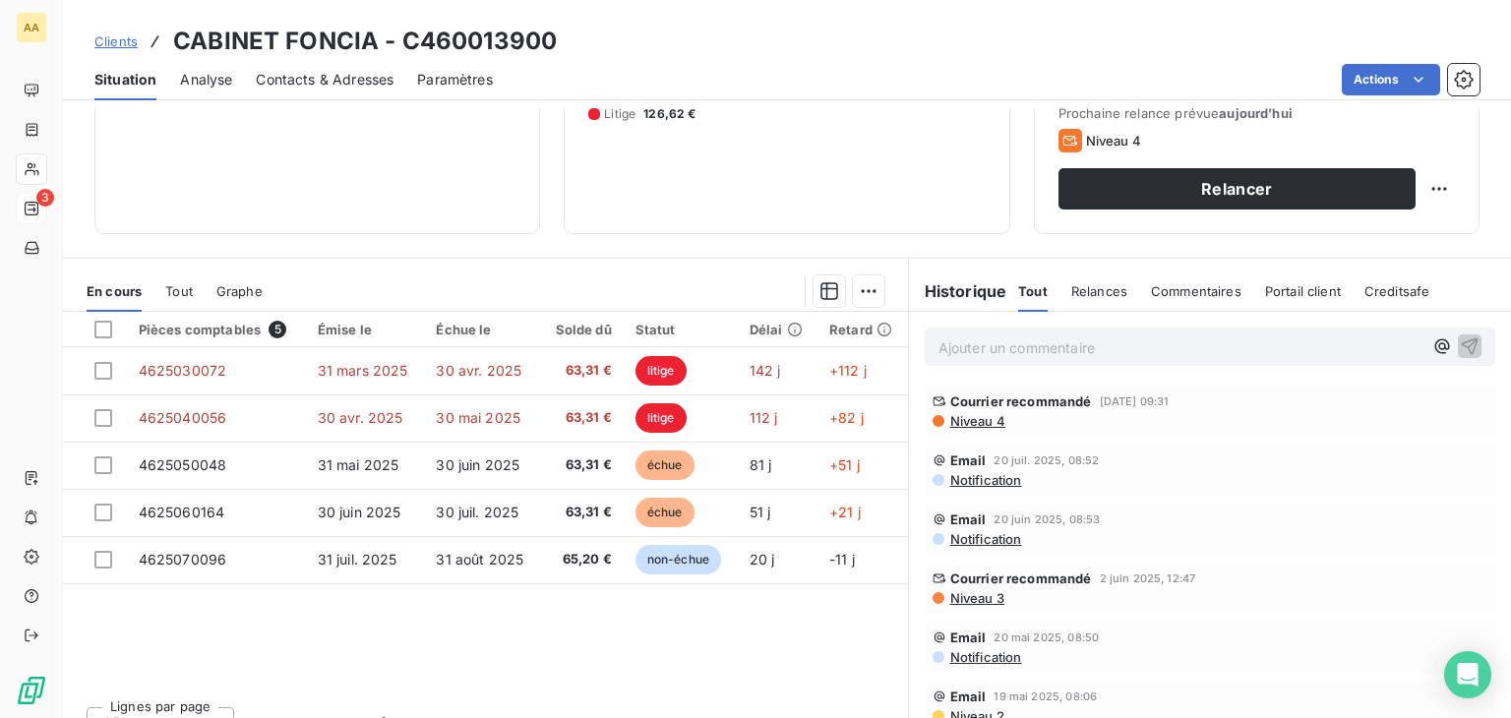
scroll to position [295, 0]
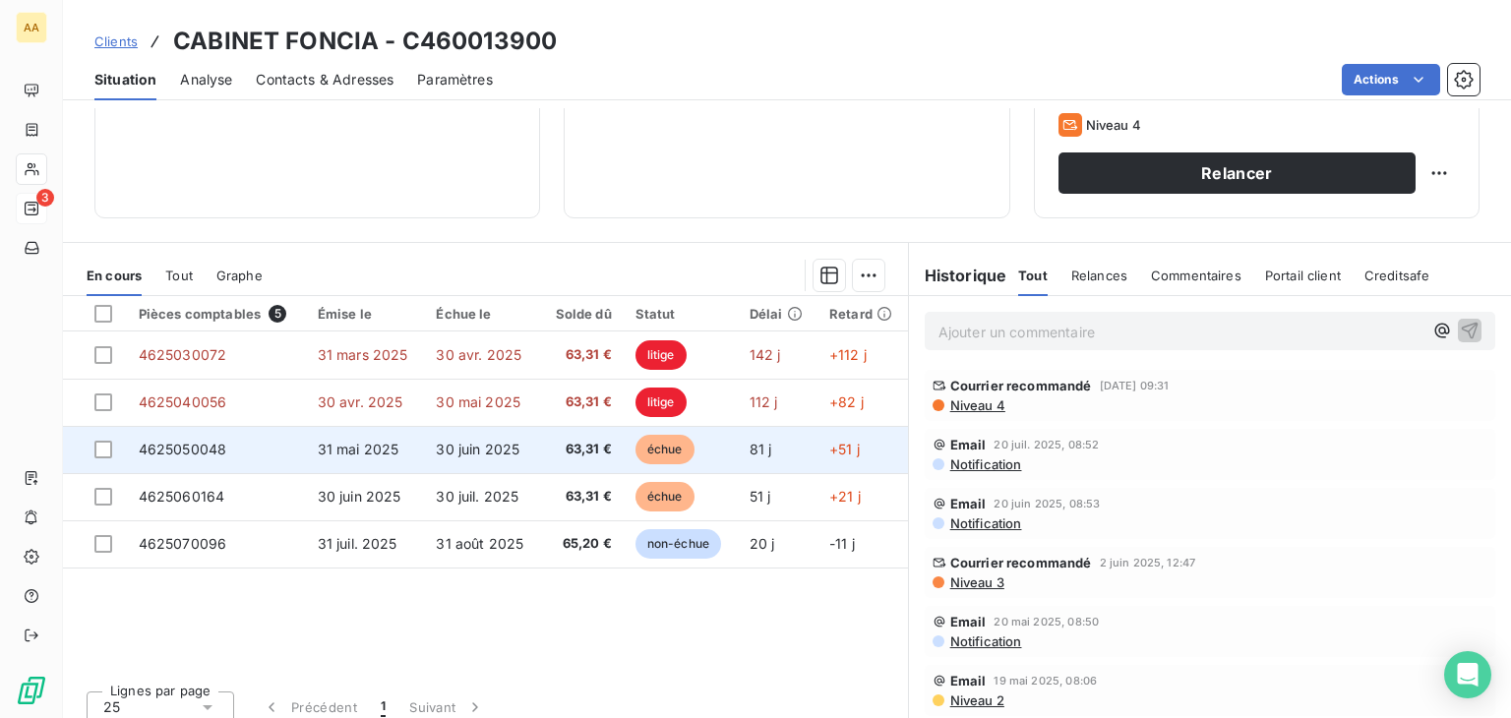
click at [512, 442] on span "30 juin 2025" at bounding box center [478, 449] width 84 height 17
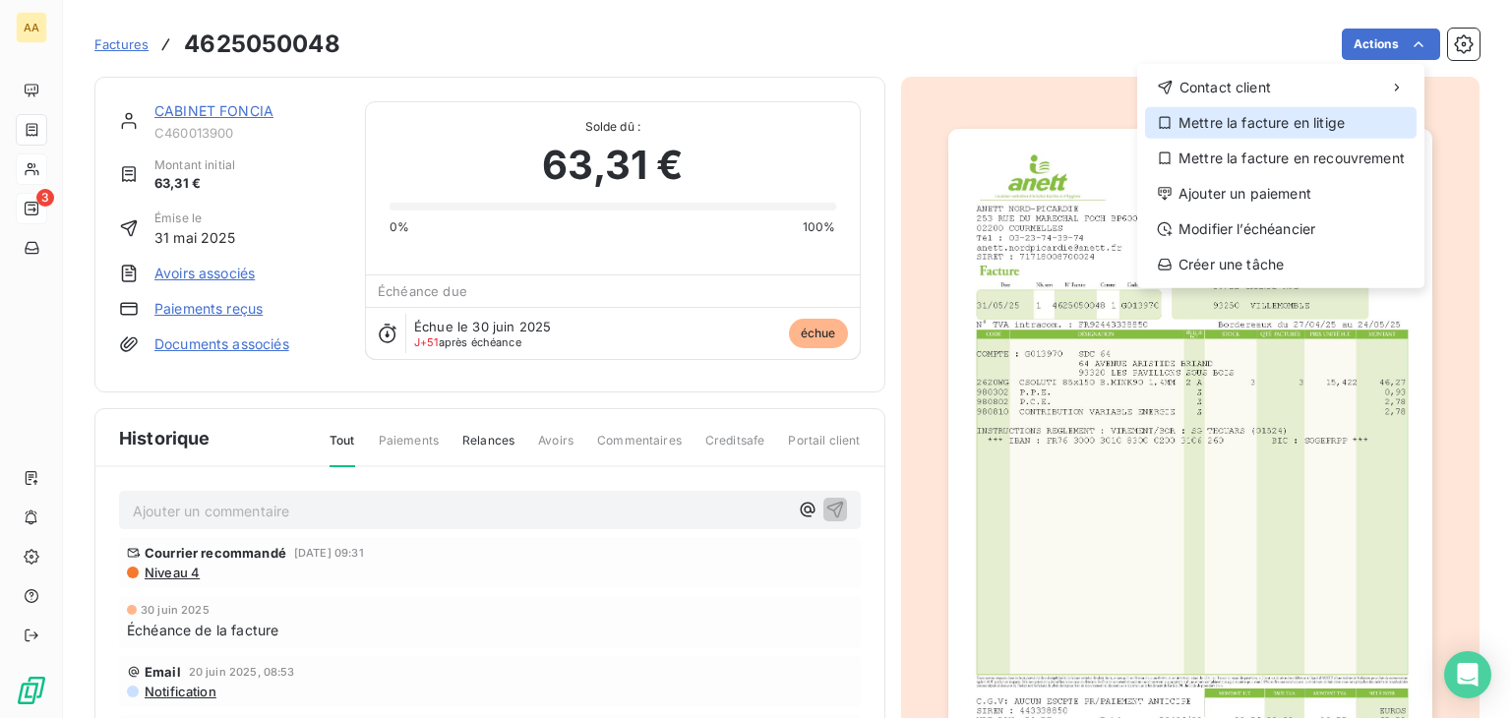
click at [1330, 116] on div "Mettre la facture en litige" at bounding box center [1281, 122] width 272 height 31
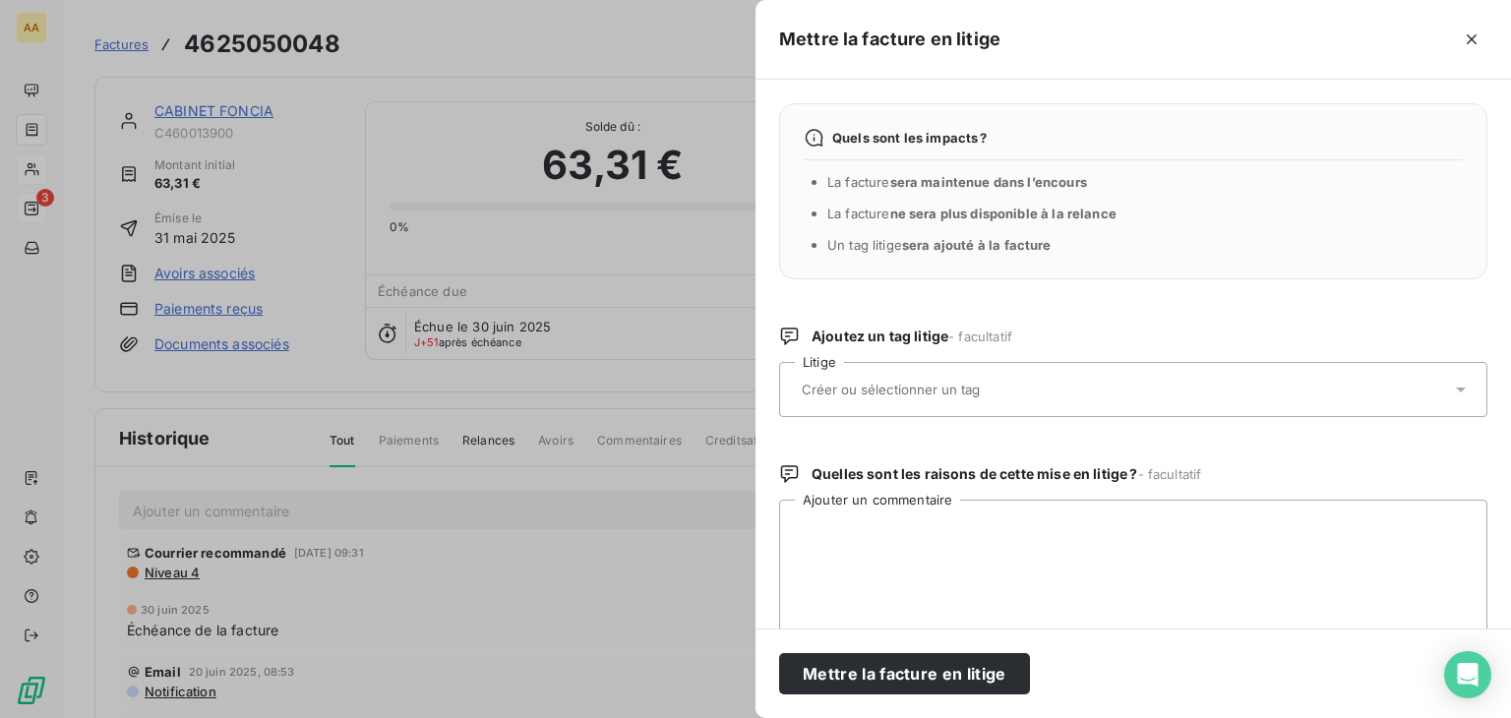
click at [999, 384] on input "text" at bounding box center [943, 390] width 286 height 18
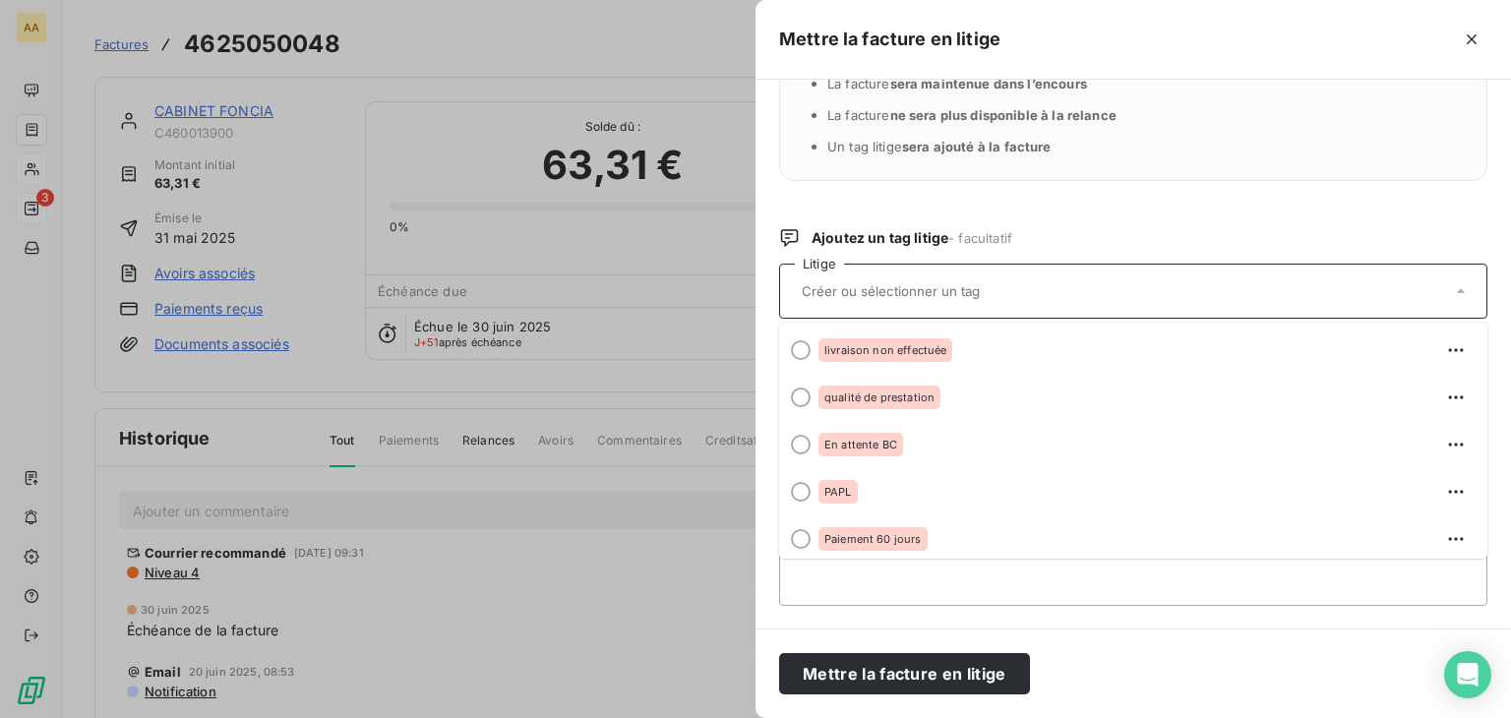
scroll to position [197, 0]
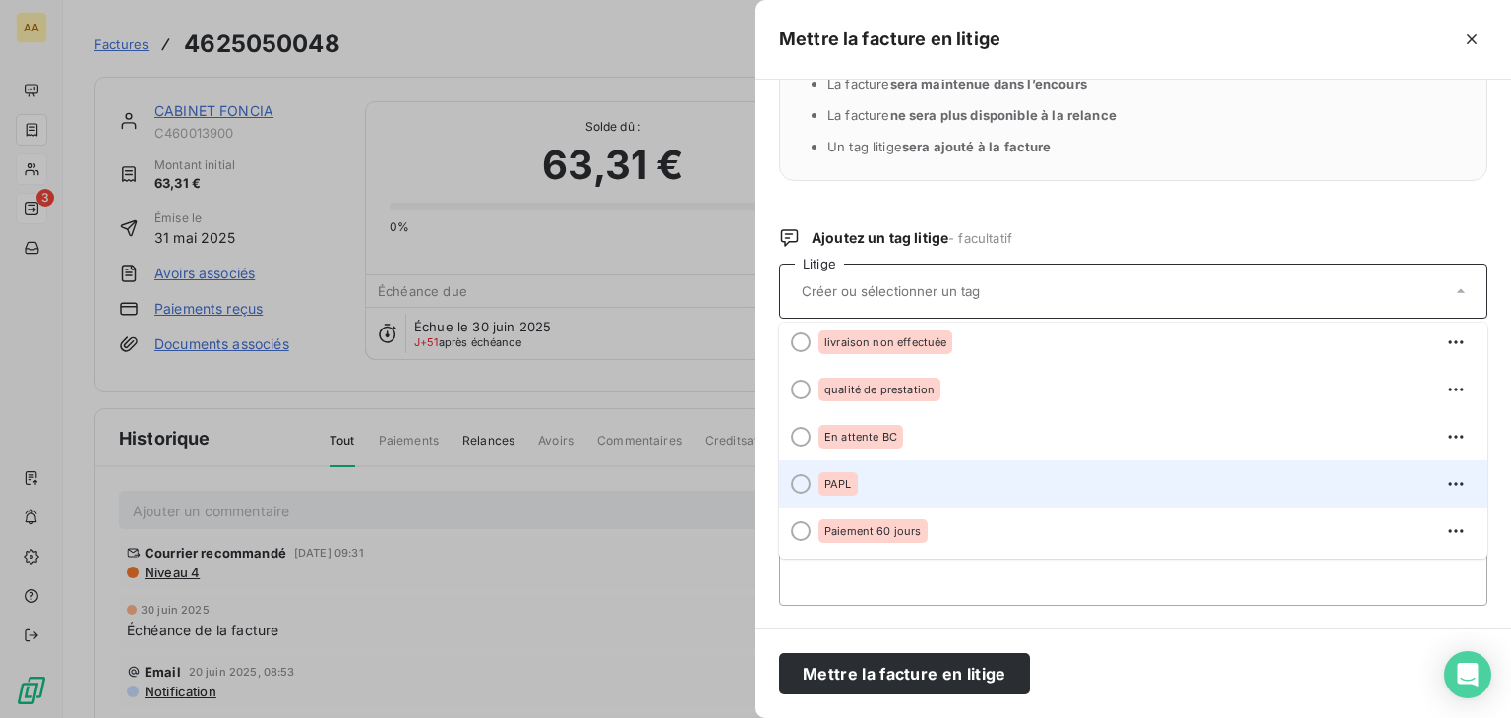
click at [854, 486] on div "PAPL" at bounding box center [838, 484] width 39 height 24
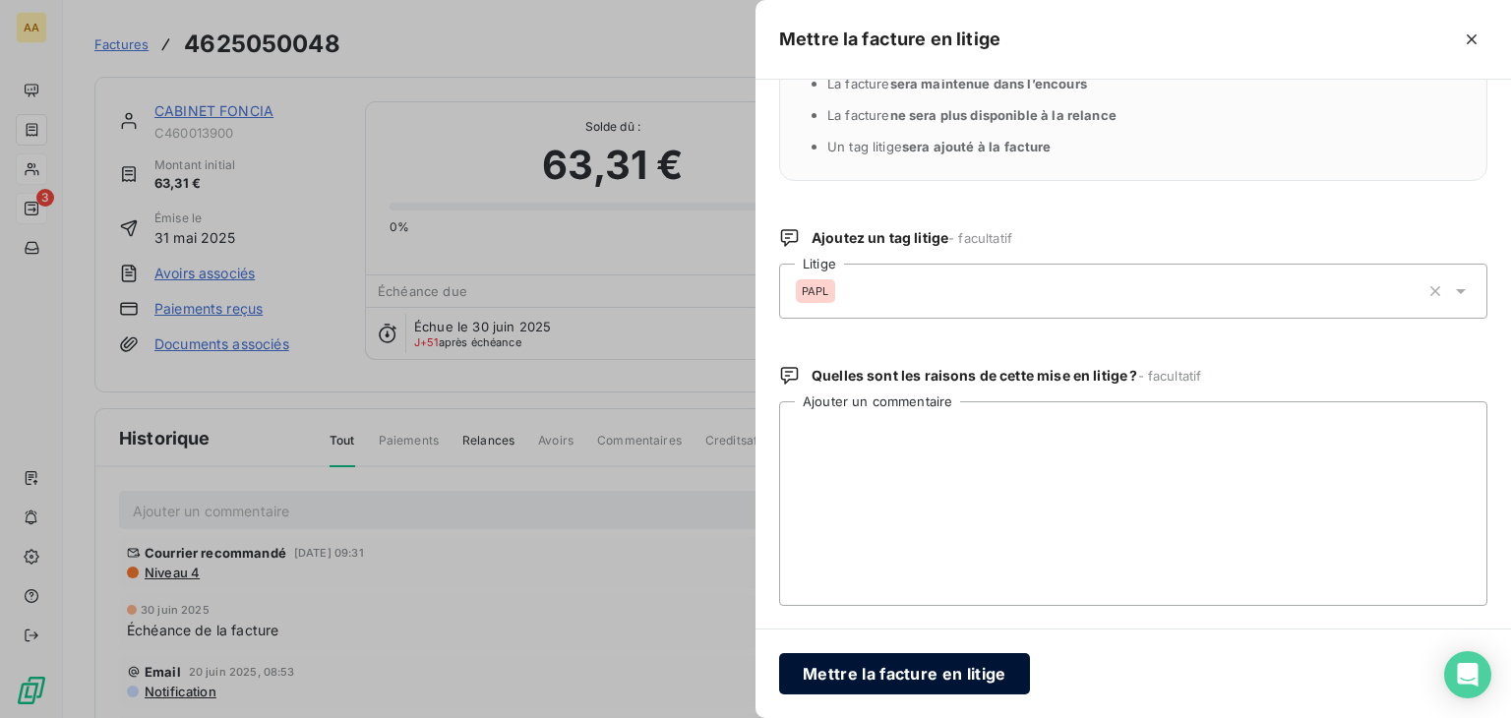
click at [959, 674] on button "Mettre la facture en litige" at bounding box center [904, 673] width 251 height 41
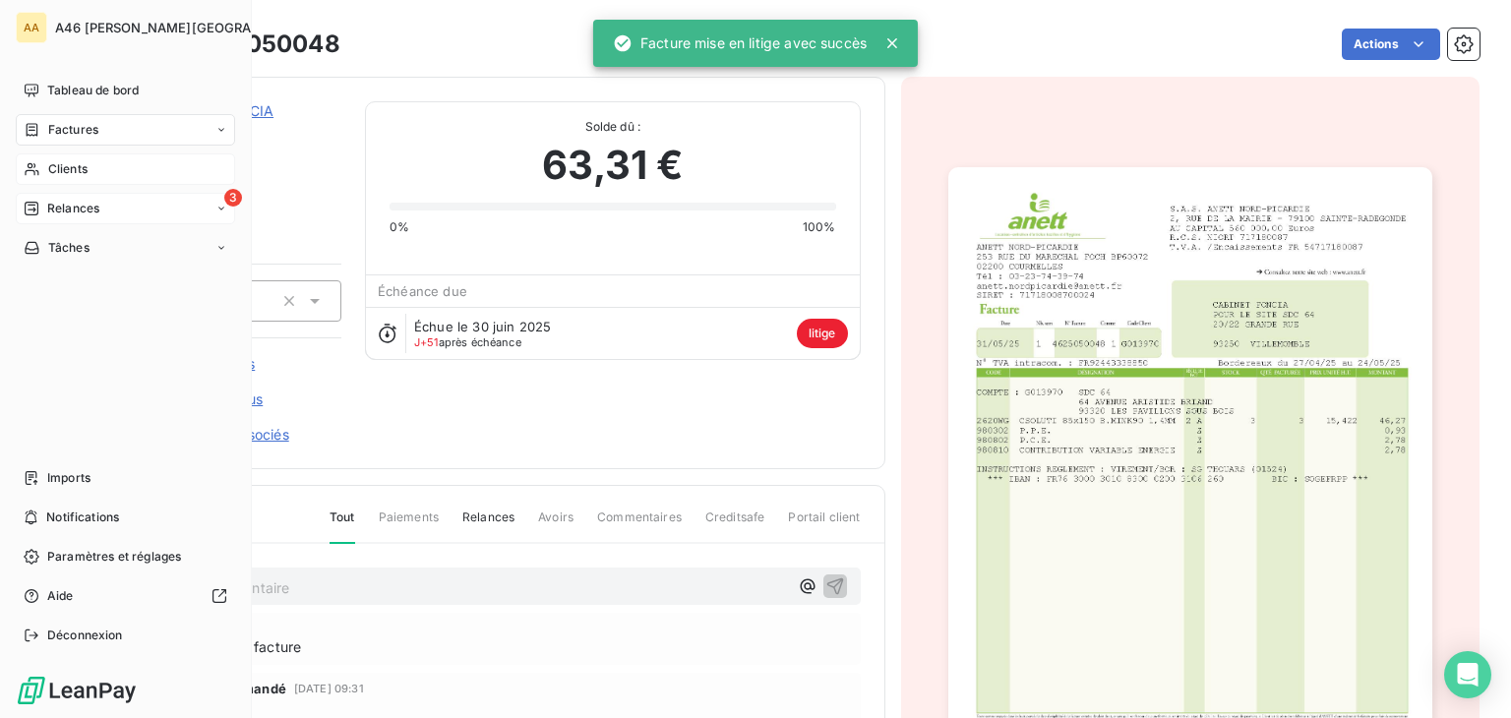
click at [99, 172] on div "Clients" at bounding box center [125, 168] width 219 height 31
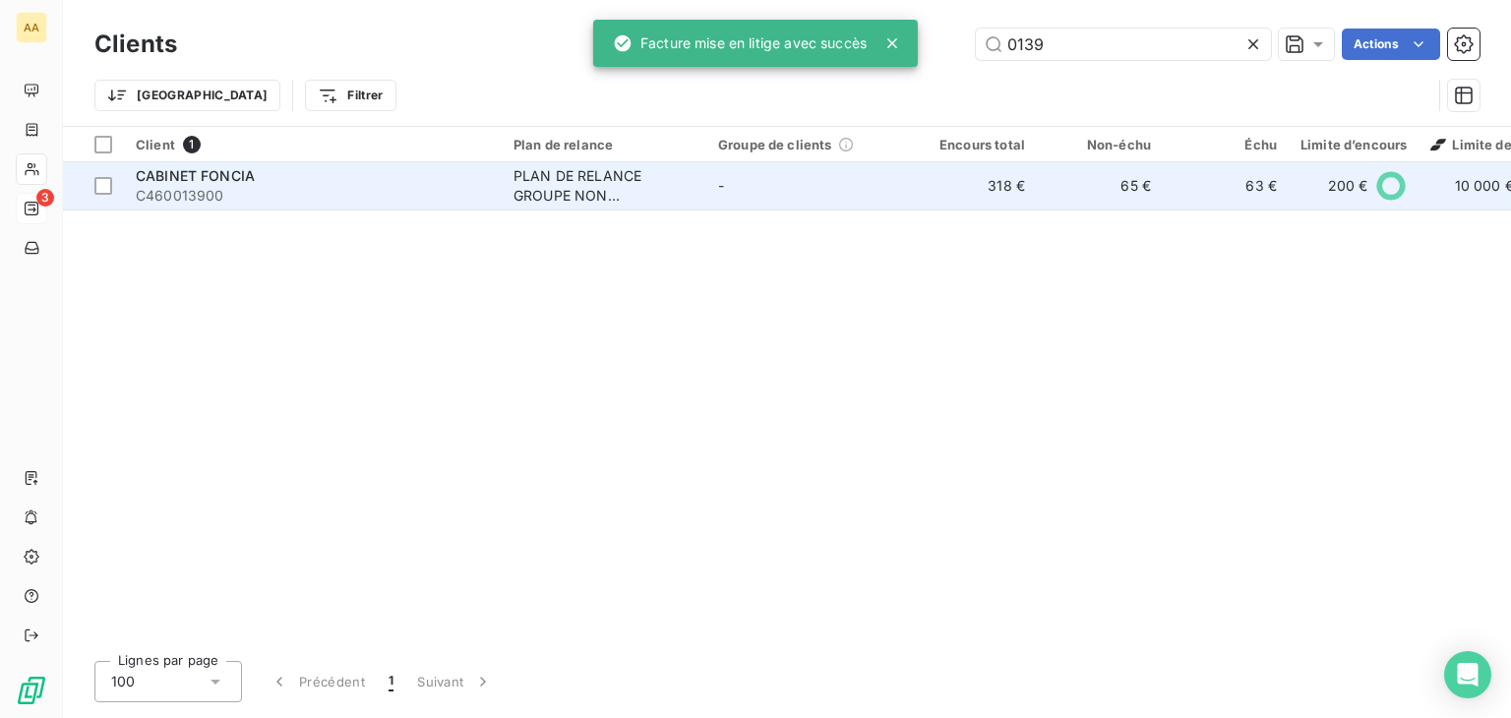
click at [542, 179] on div "PLAN DE RELANCE GROUPE NON AUTOMATIQUE" at bounding box center [604, 185] width 181 height 39
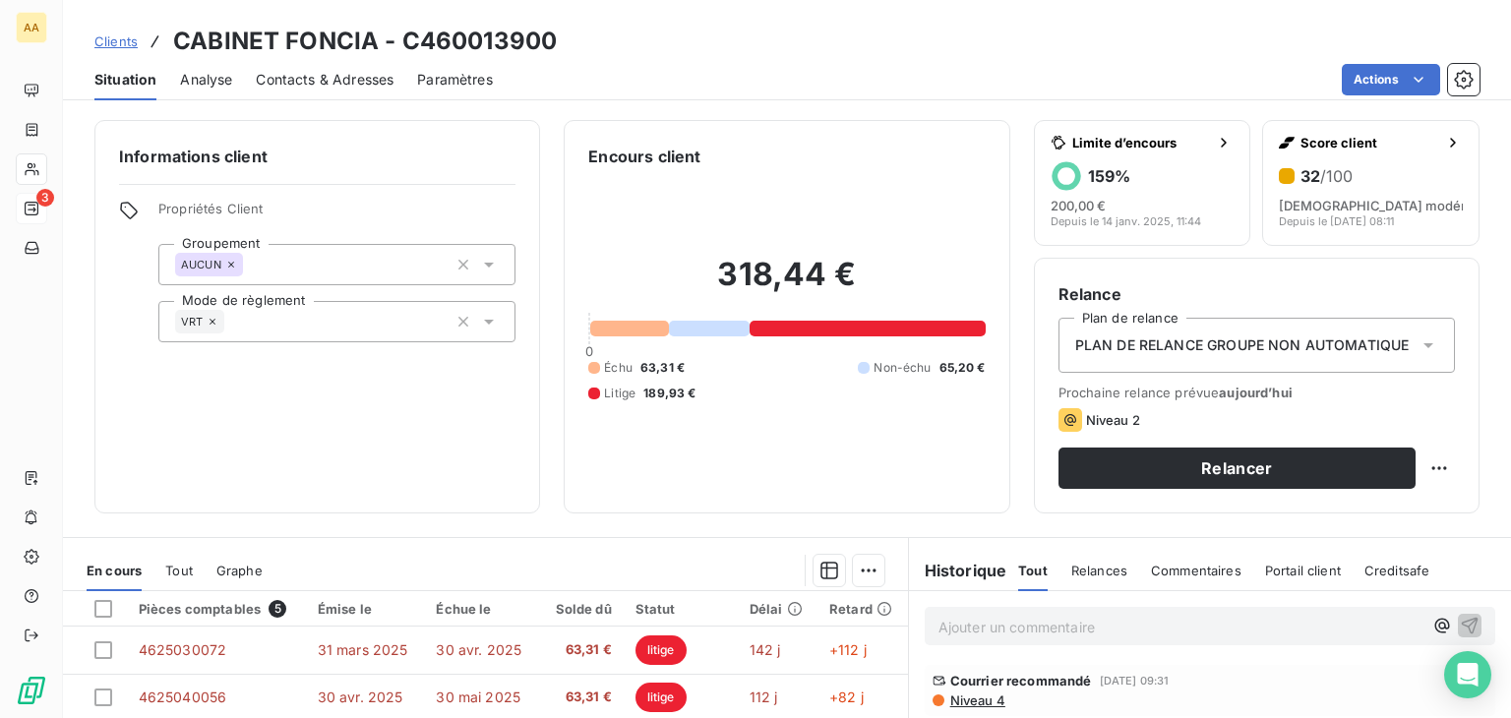
scroll to position [295, 0]
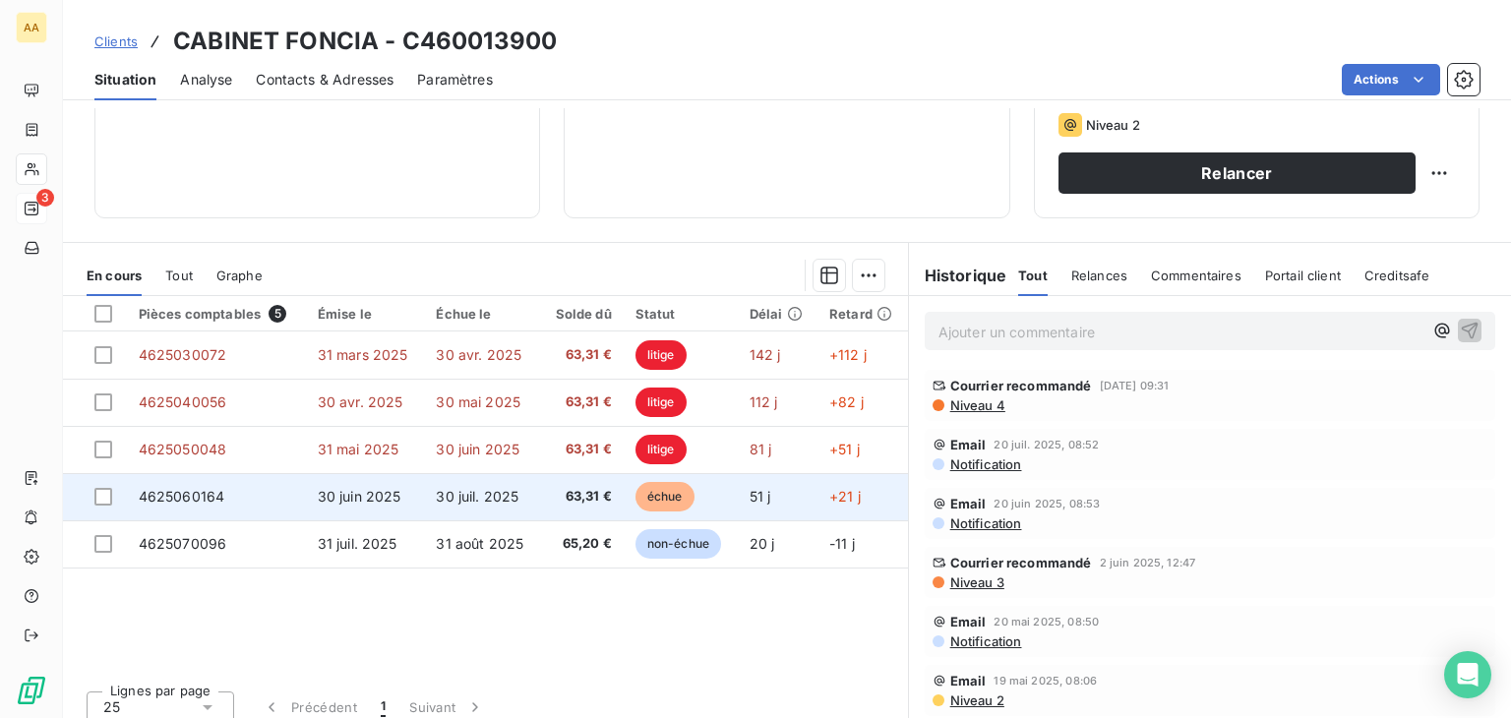
click at [505, 498] on span "30 juil. 2025" at bounding box center [477, 496] width 83 height 17
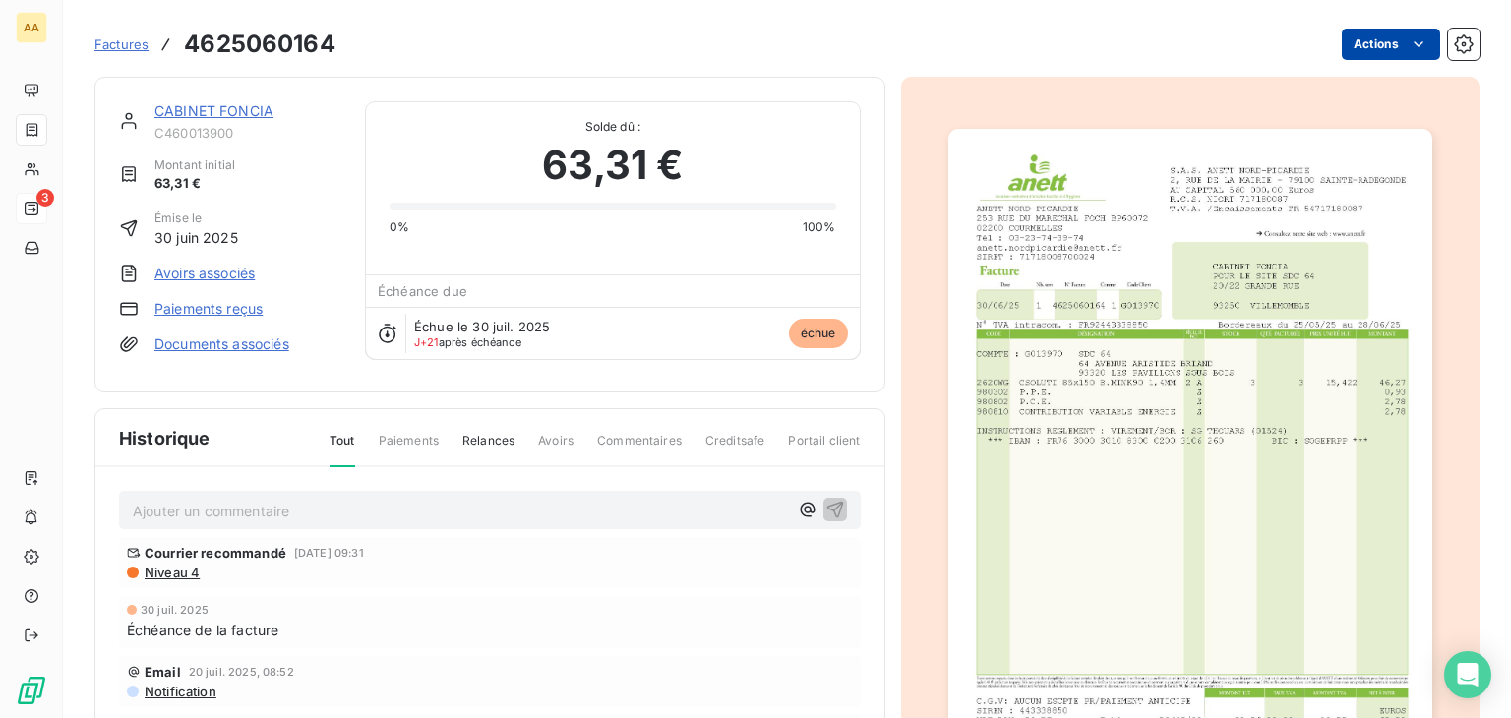
click at [1391, 47] on html "AA 3 Factures 4625060164 Actions CABINET FONCIA C460013900 Montant initial 63,3…" at bounding box center [755, 359] width 1511 height 718
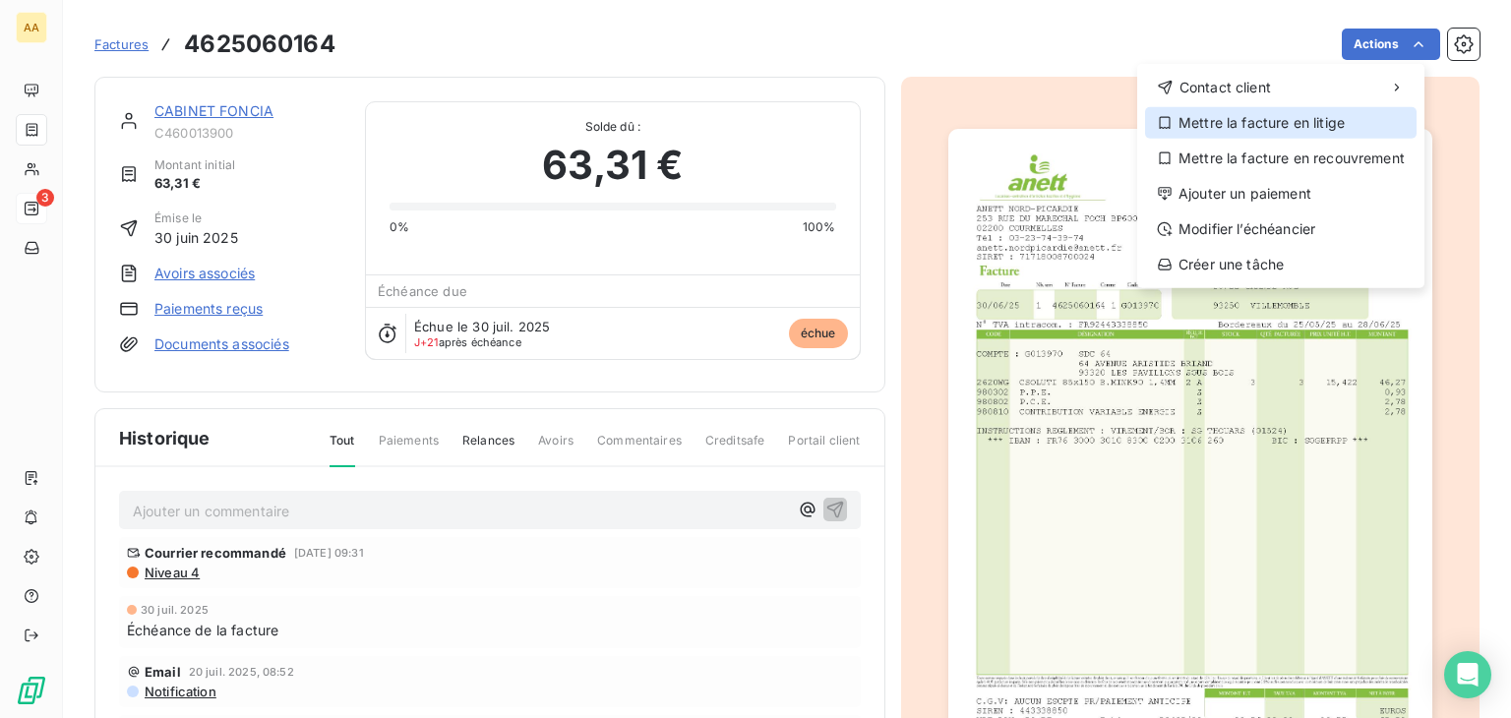
click at [1347, 119] on div "Mettre la facture en litige" at bounding box center [1281, 122] width 272 height 31
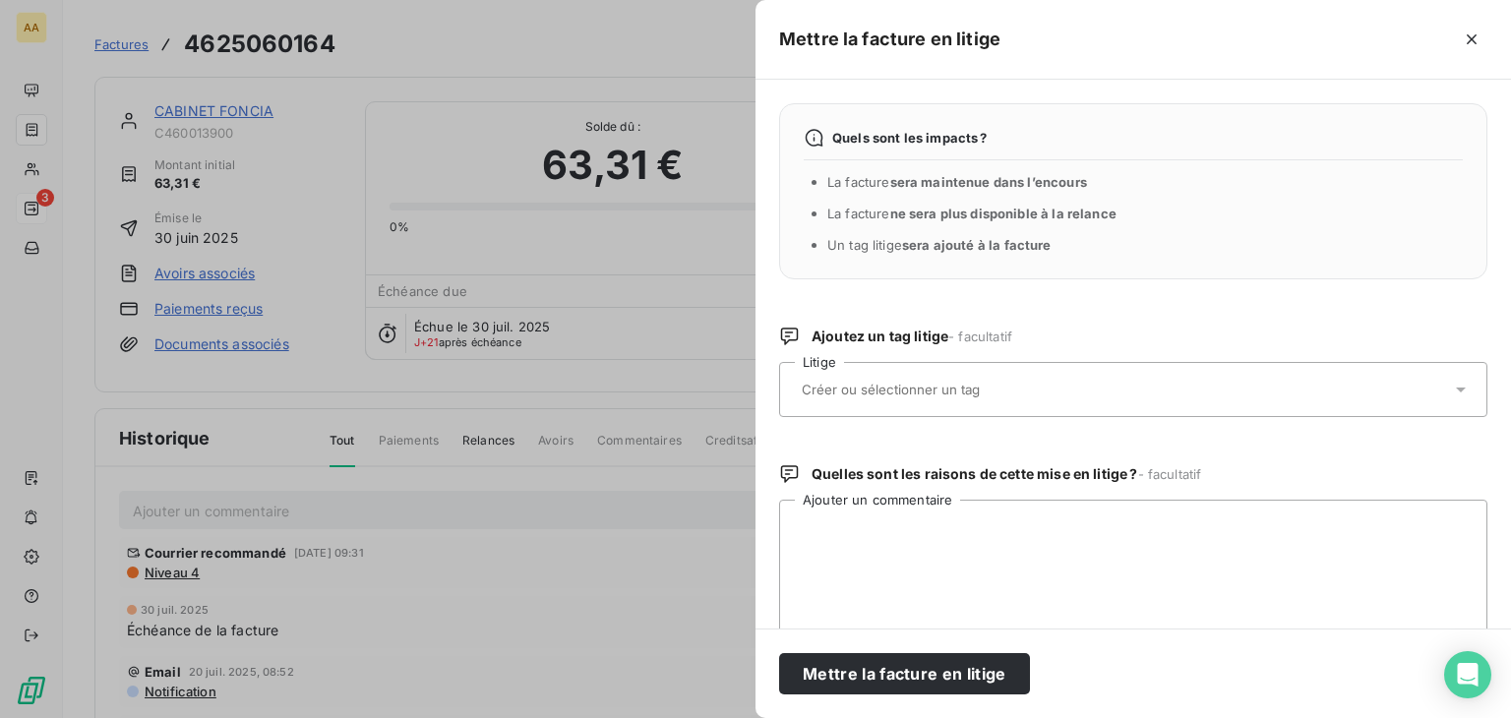
click at [965, 386] on input "text" at bounding box center [943, 390] width 286 height 18
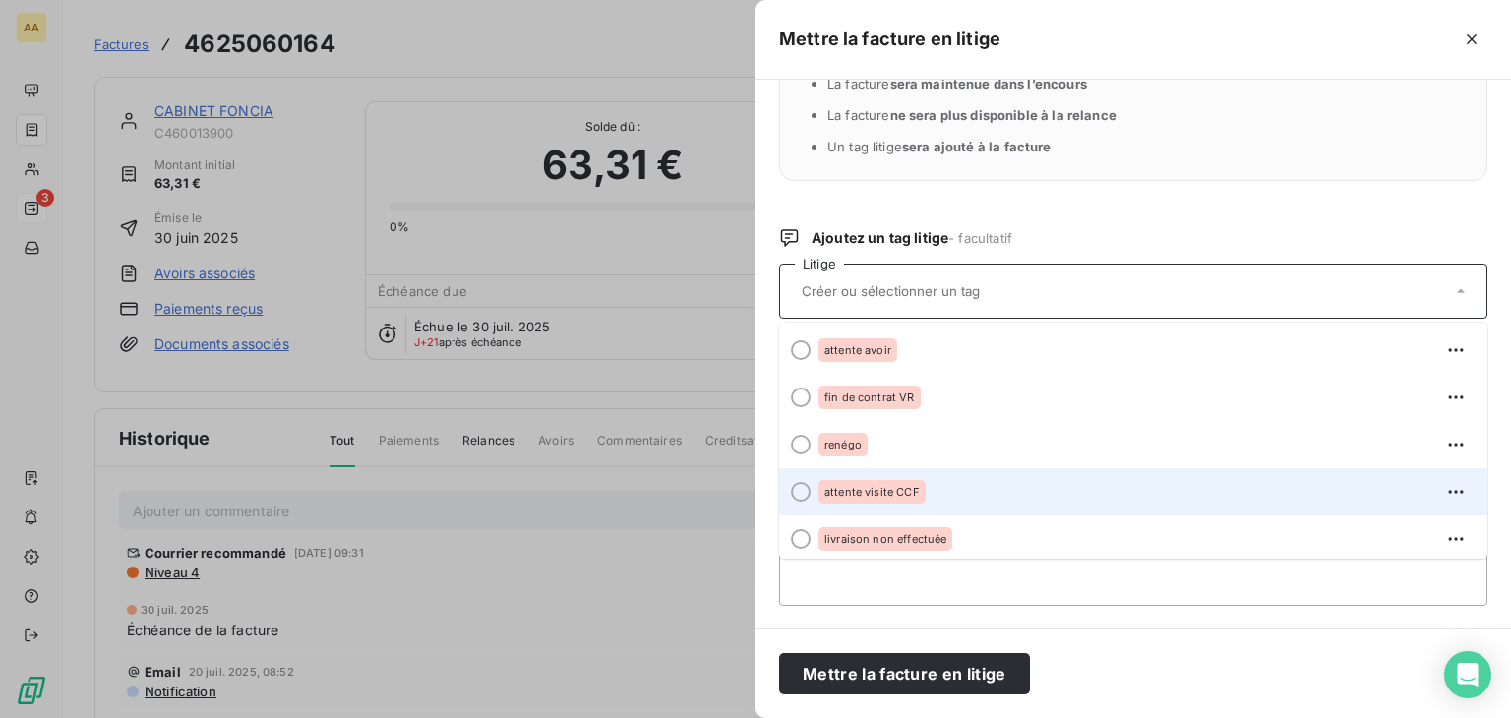
scroll to position [197, 0]
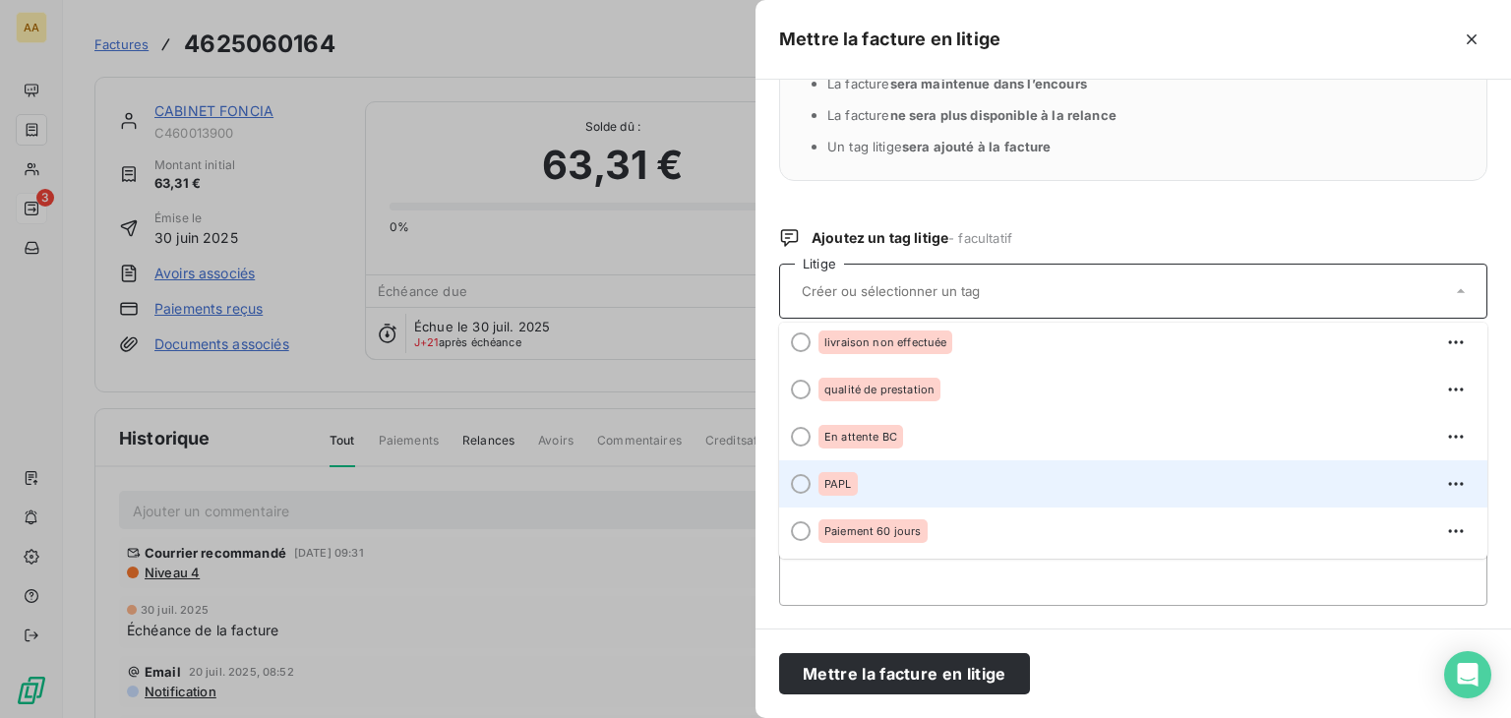
click at [853, 483] on div "PAPL" at bounding box center [838, 484] width 39 height 24
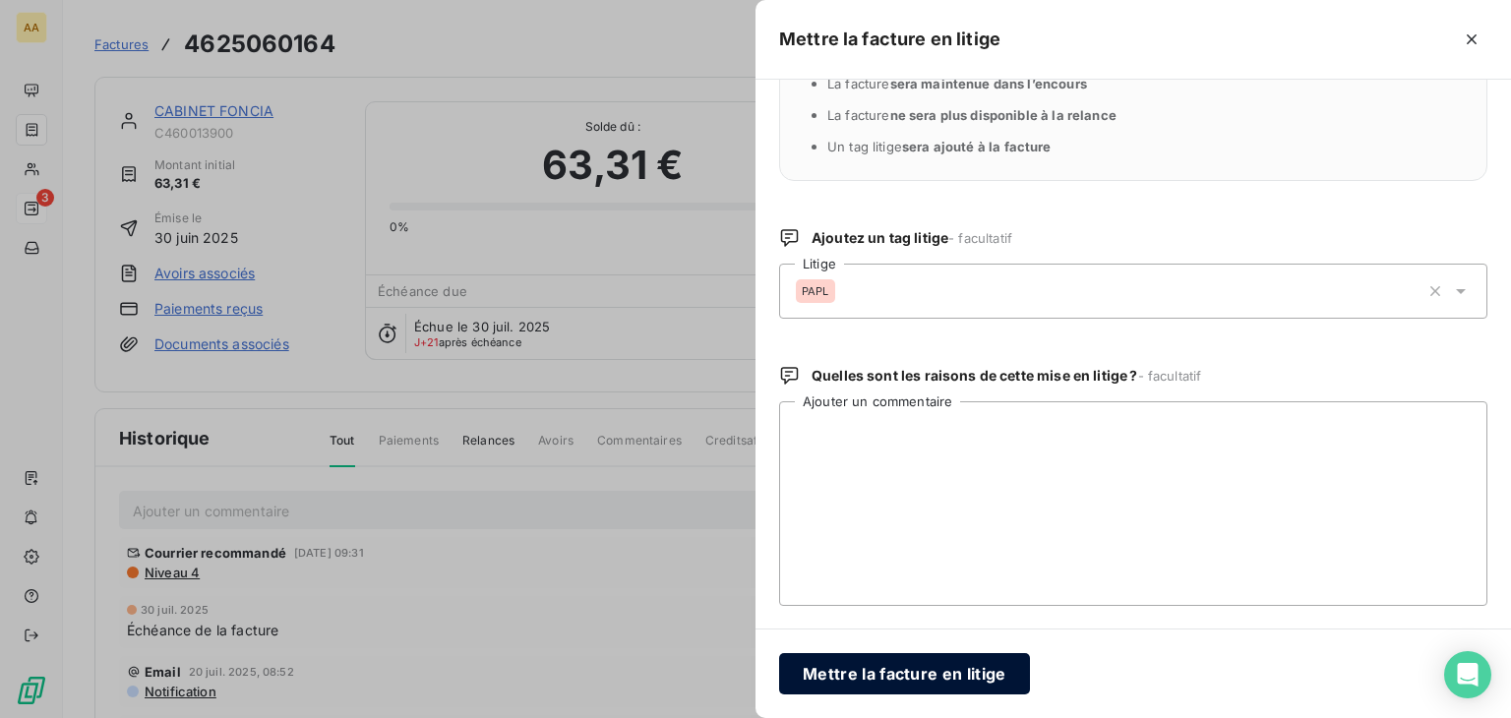
click at [919, 682] on button "Mettre la facture en litige" at bounding box center [904, 673] width 251 height 41
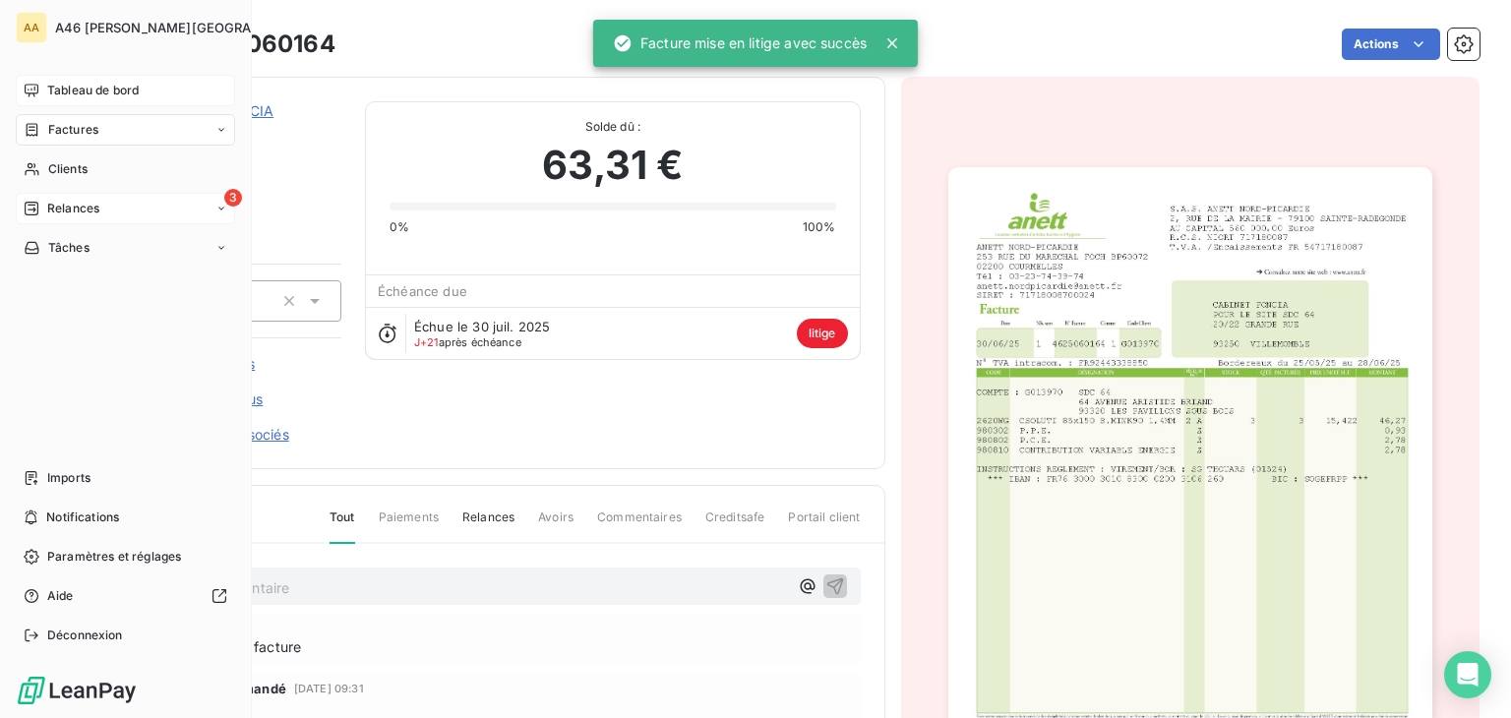
click at [95, 91] on span "Tableau de bord" at bounding box center [93, 91] width 92 height 18
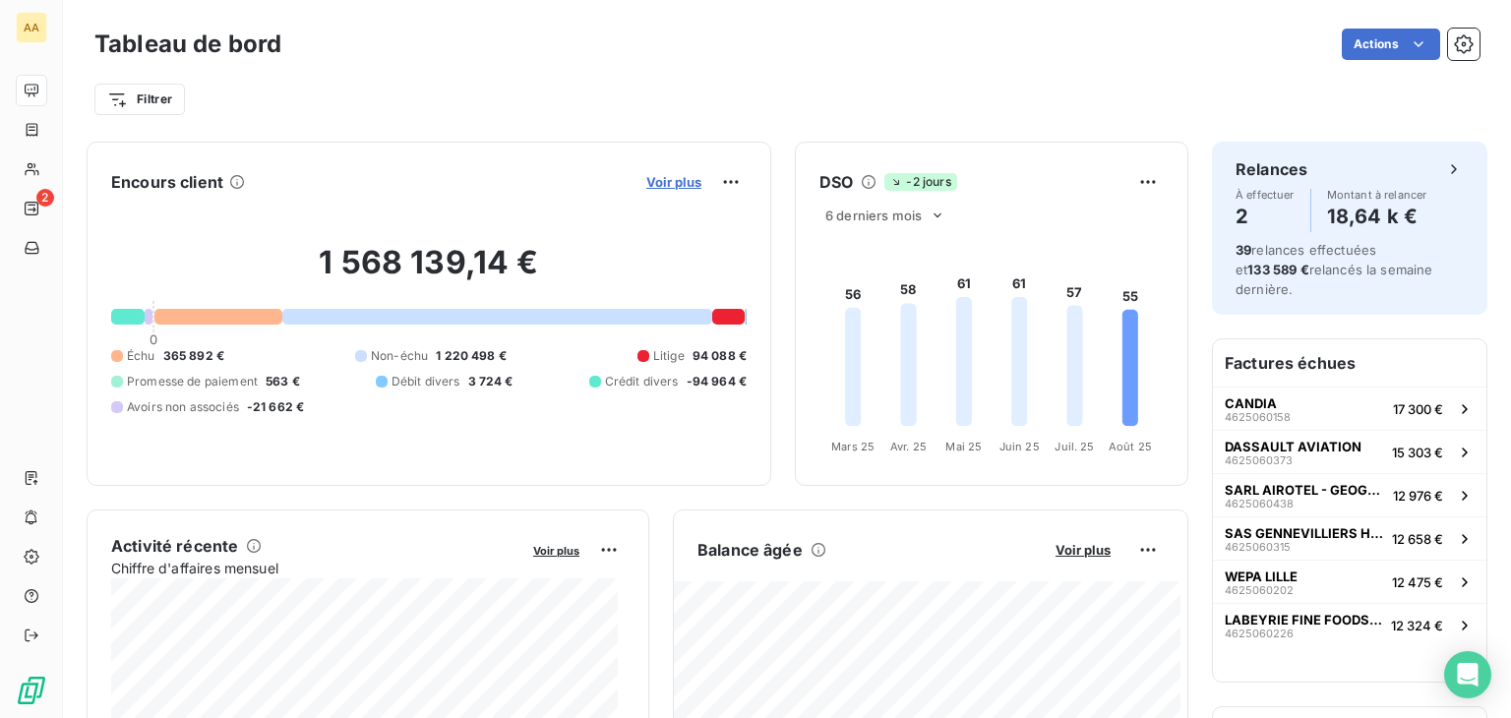
click at [679, 175] on span "Voir plus" at bounding box center [673, 182] width 55 height 16
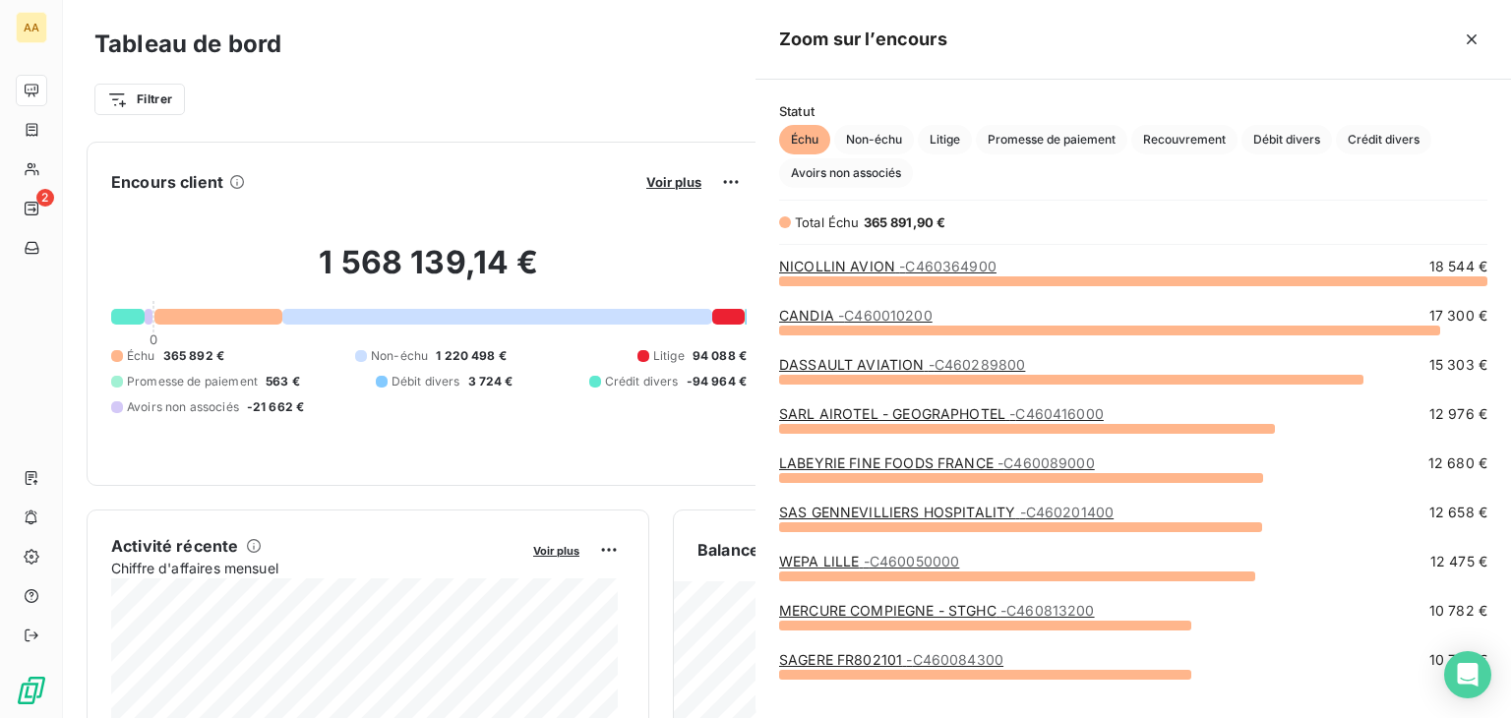
scroll to position [422, 740]
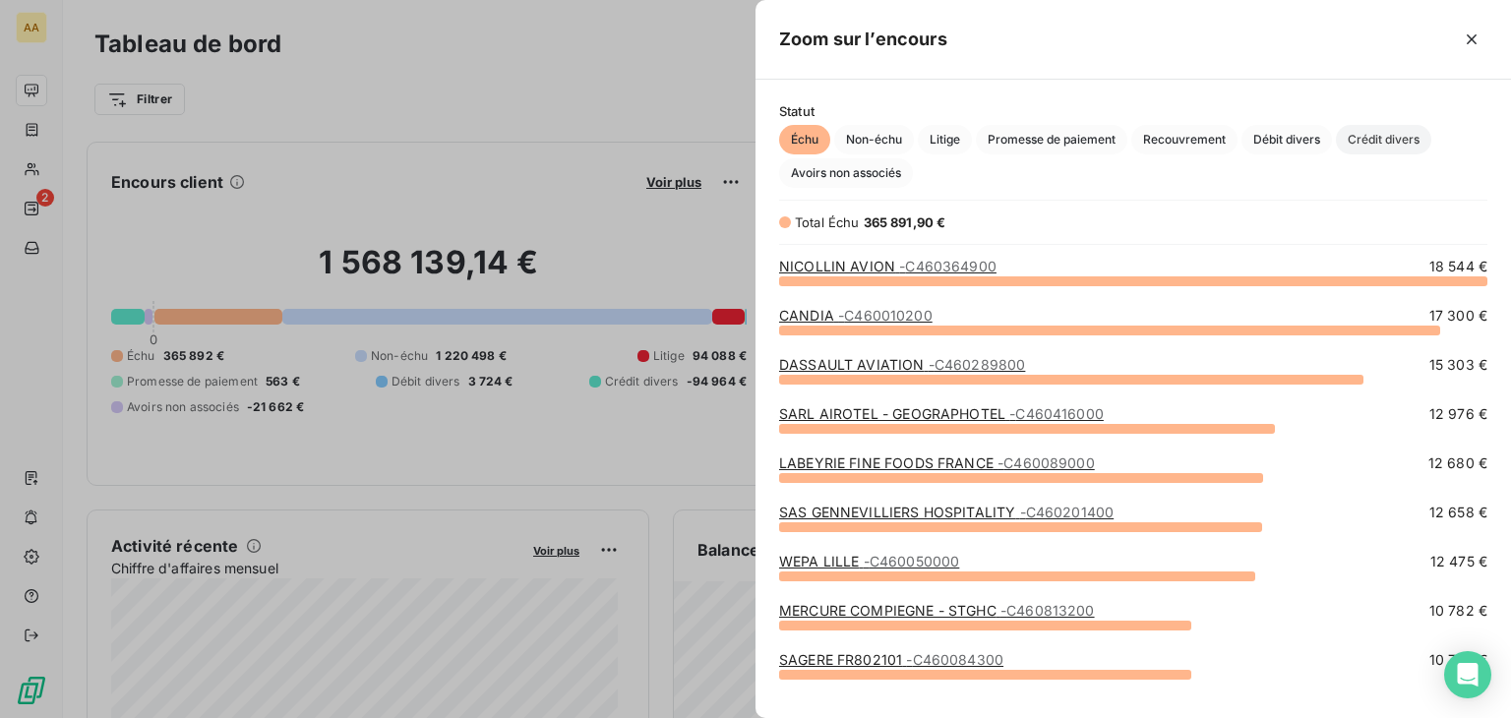
click at [1403, 135] on span "Crédit divers" at bounding box center [1383, 140] width 95 height 30
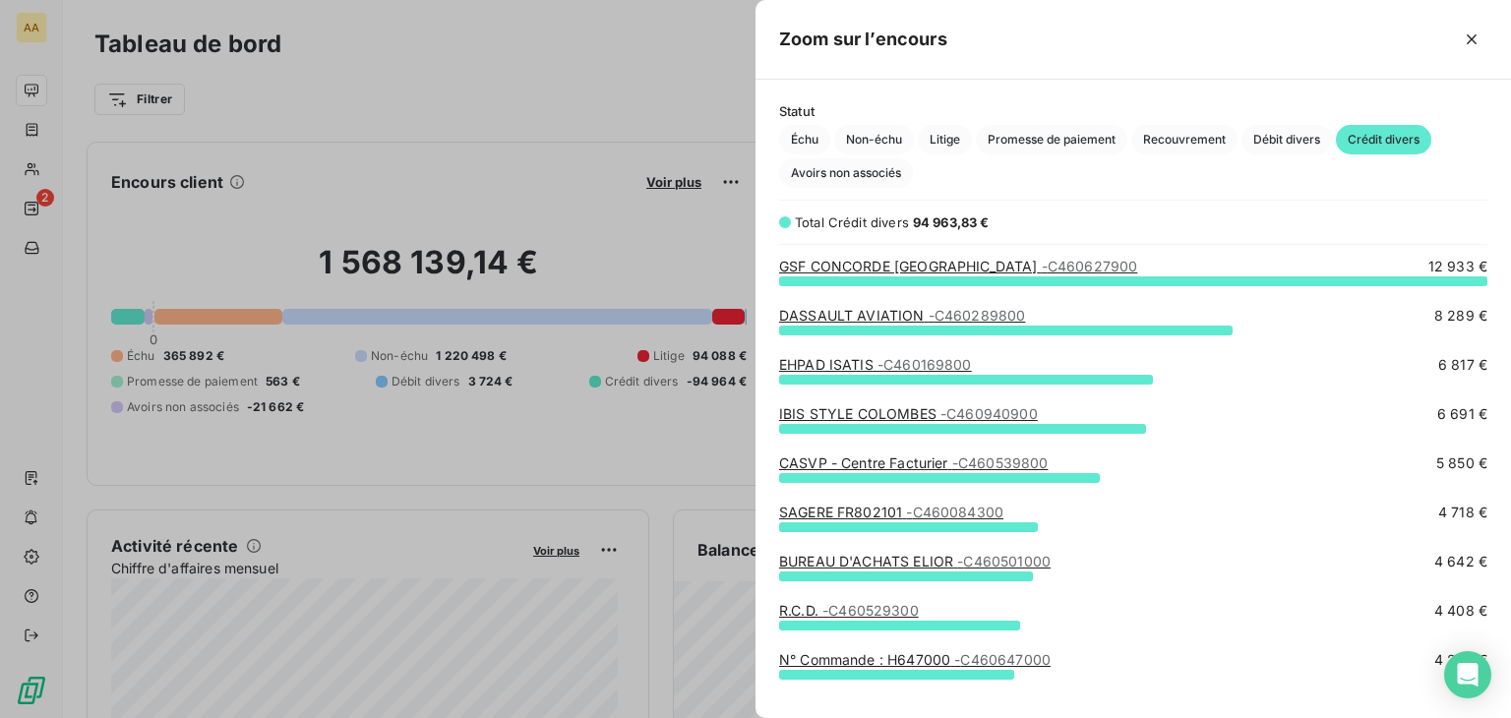
click at [626, 53] on div at bounding box center [755, 359] width 1511 height 718
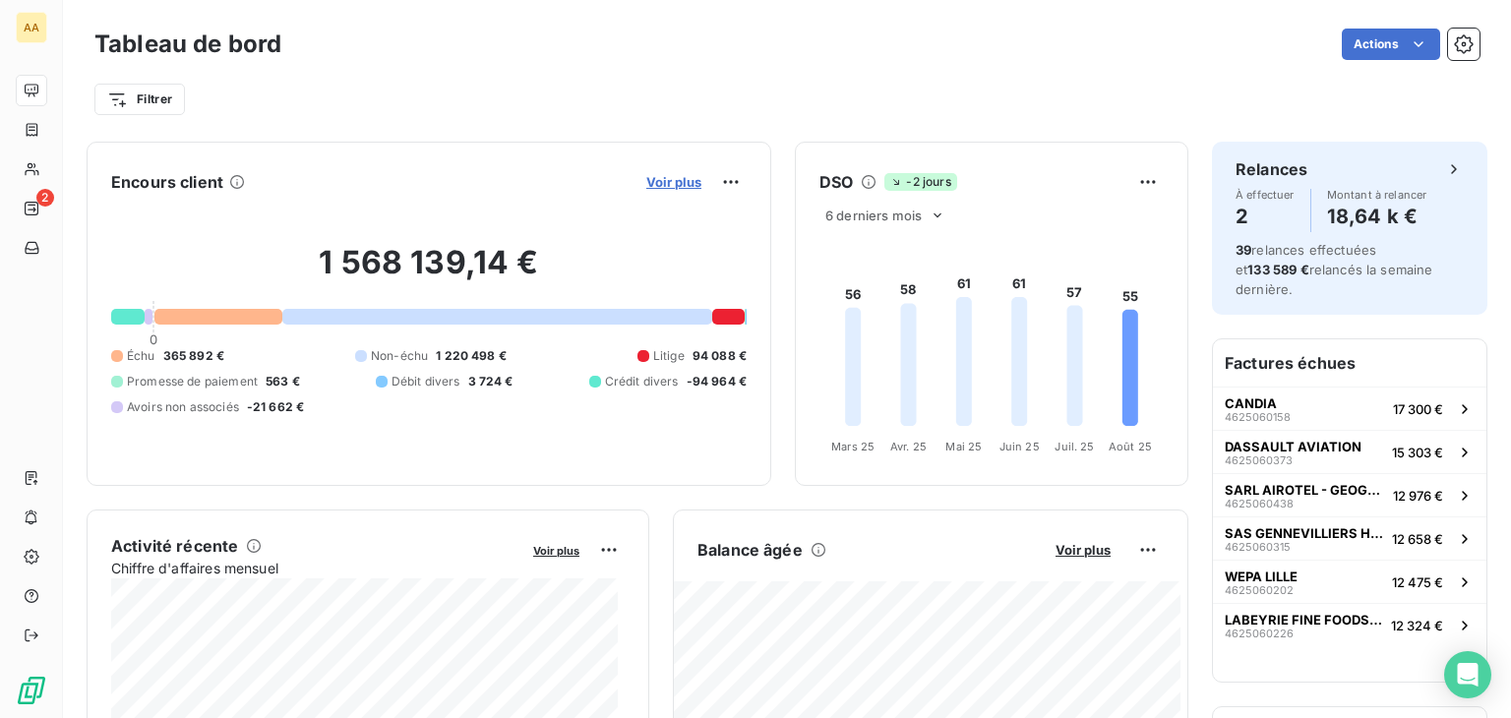
click at [675, 178] on span "Voir plus" at bounding box center [673, 182] width 55 height 16
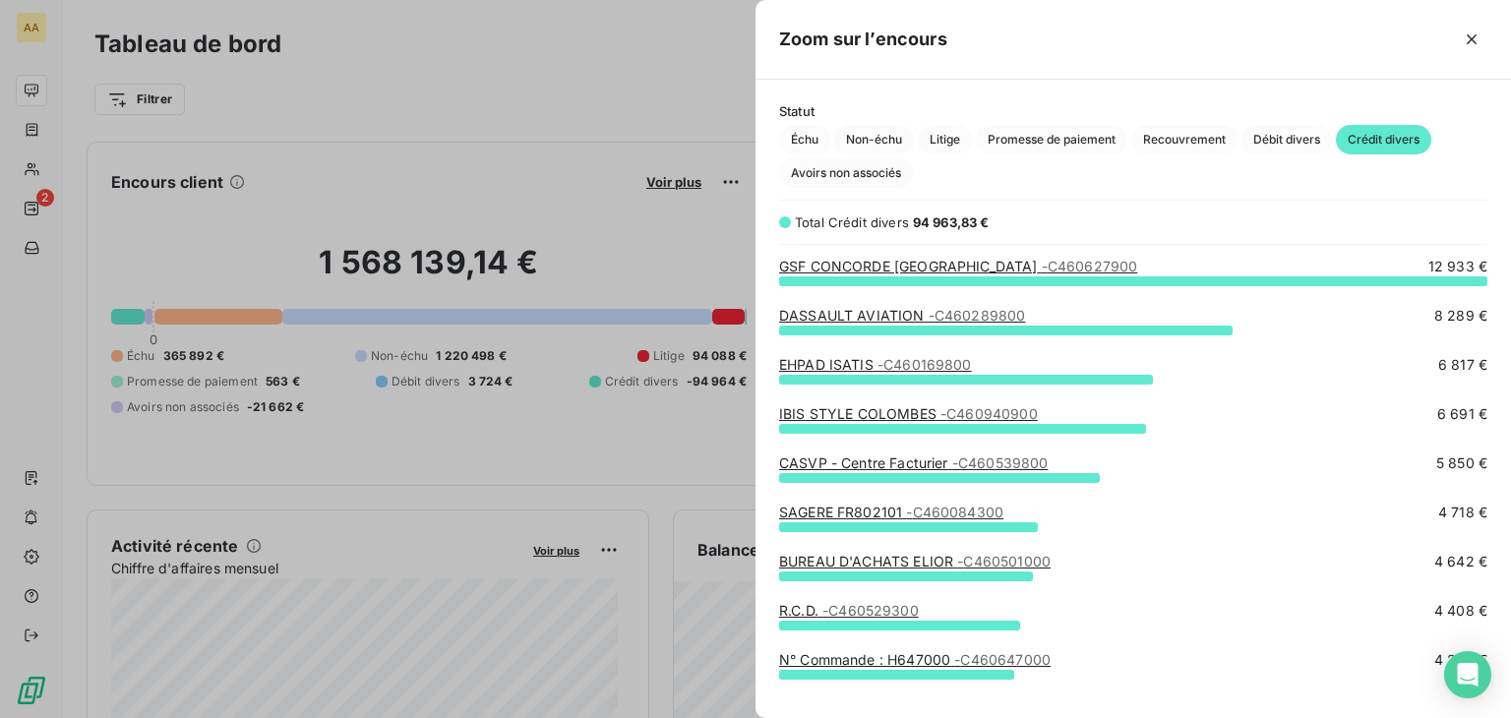
click at [1476, 44] on icon "button" at bounding box center [1472, 40] width 20 height 20
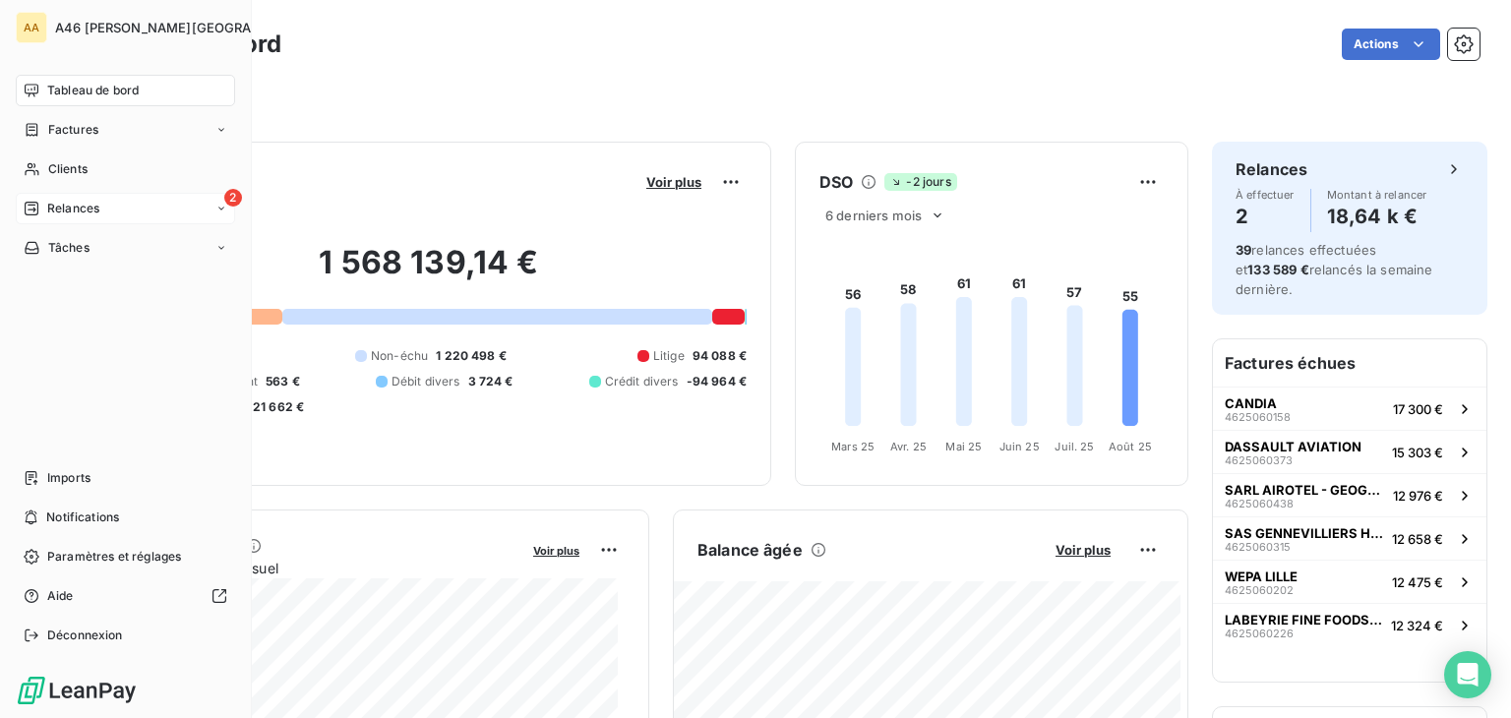
click at [93, 212] on span "Relances" at bounding box center [73, 209] width 52 height 18
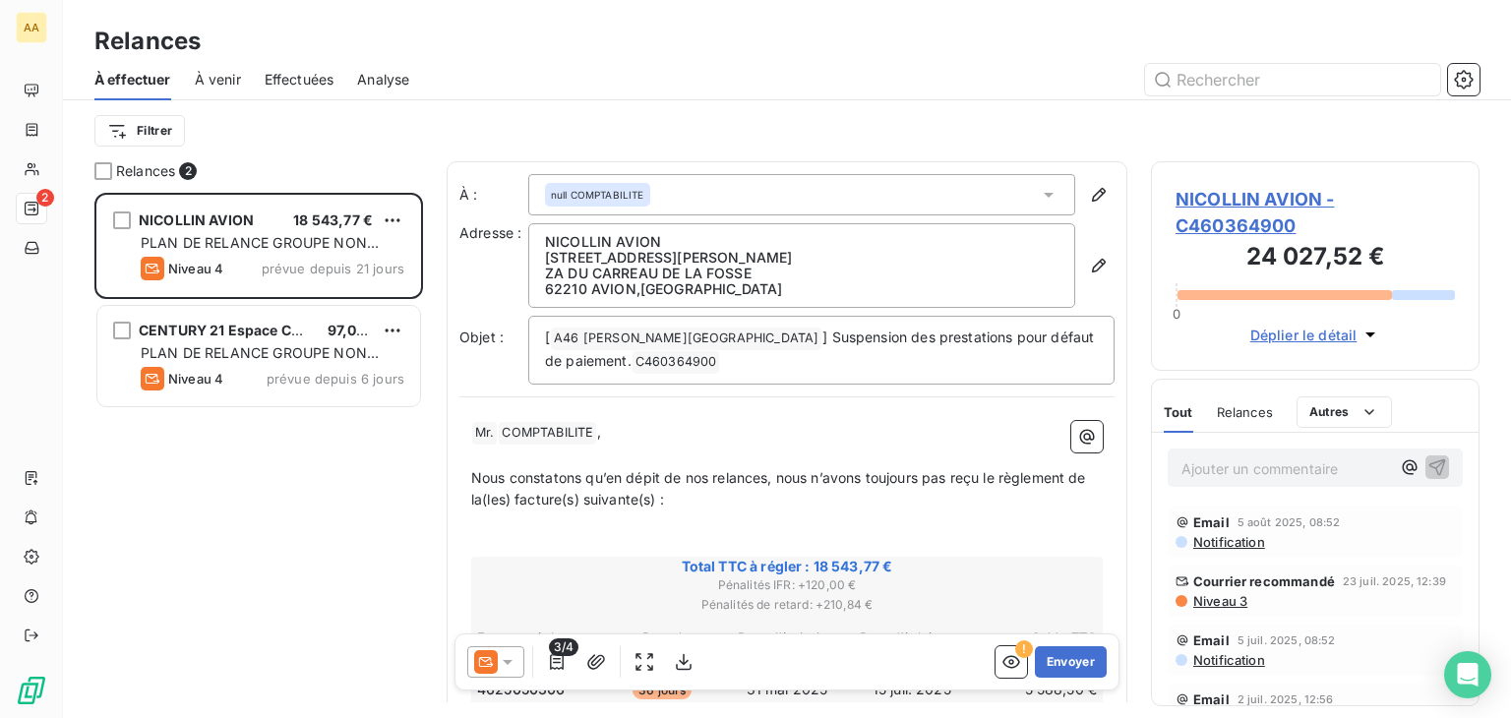
scroll to position [510, 313]
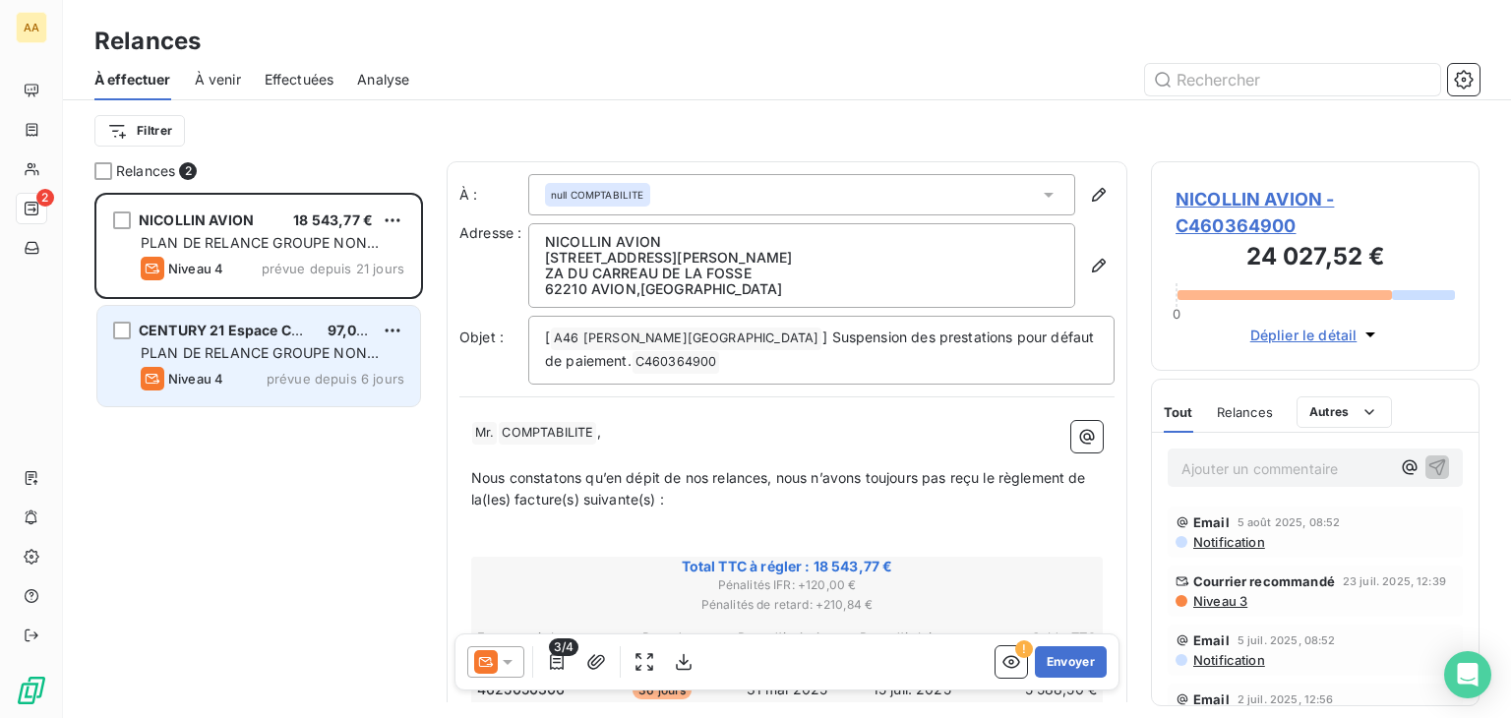
click at [220, 362] on div "PLAN DE RELANCE GROUPE NON AUTOMATIQUE" at bounding box center [273, 353] width 264 height 20
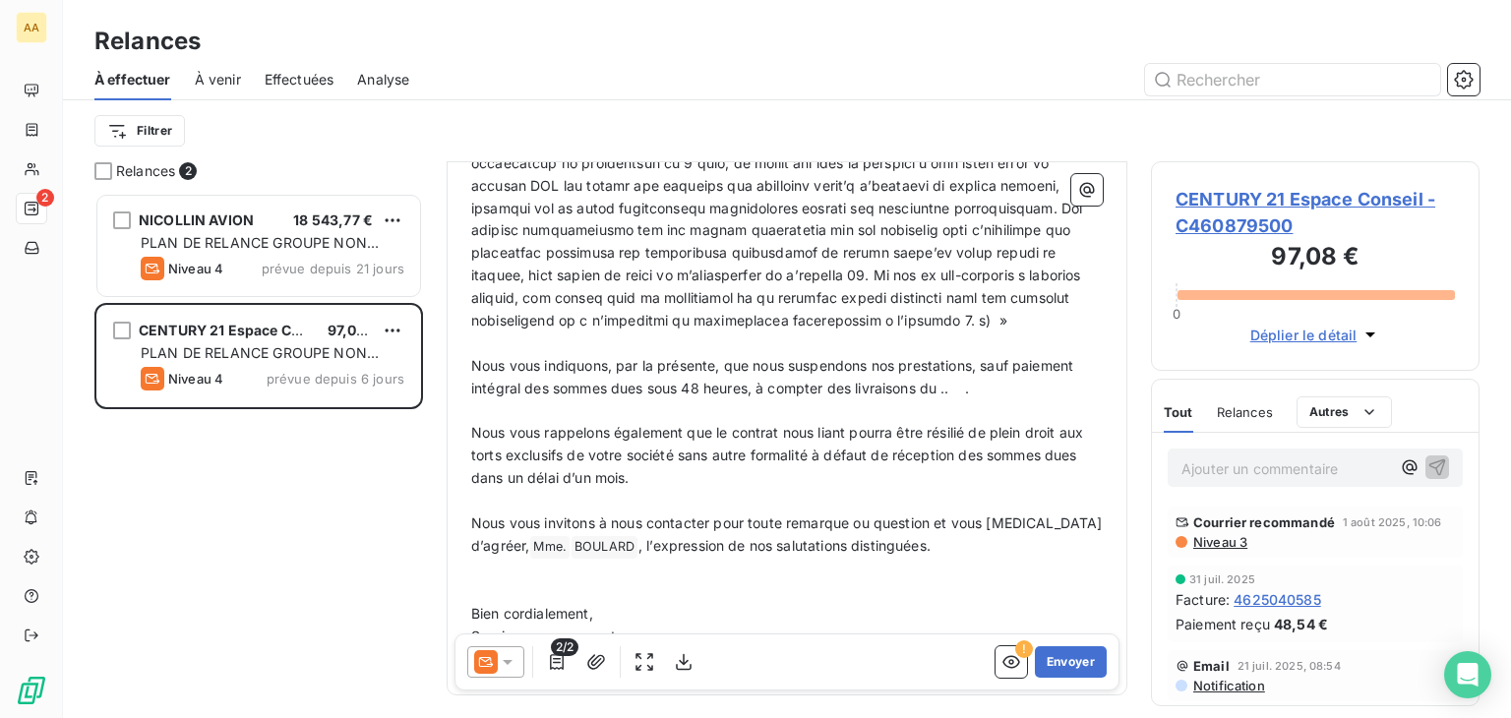
scroll to position [1046, 0]
